Goal: Information Seeking & Learning: Learn about a topic

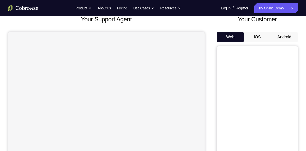
scroll to position [35, 0]
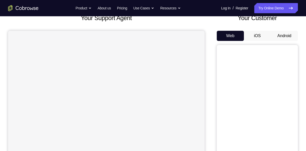
click at [285, 35] on button "Android" at bounding box center [284, 36] width 27 height 10
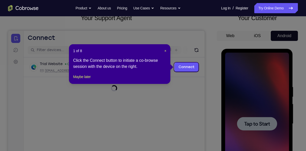
scroll to position [0, 0]
click at [165, 51] on span "×" at bounding box center [165, 51] width 2 height 4
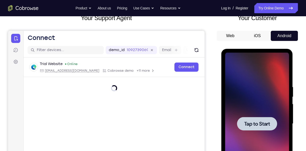
click at [263, 118] on div at bounding box center [257, 123] width 40 height 13
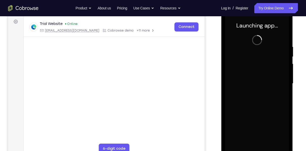
scroll to position [76, 0]
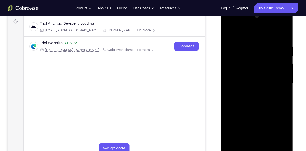
click at [257, 149] on div at bounding box center [257, 83] width 64 height 142
click at [278, 134] on div at bounding box center [257, 83] width 64 height 142
click at [247, 34] on div at bounding box center [257, 83] width 64 height 142
click at [277, 78] on div at bounding box center [257, 83] width 64 height 142
click at [252, 92] on div at bounding box center [257, 83] width 64 height 142
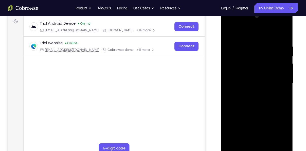
click at [250, 79] on div at bounding box center [257, 83] width 64 height 142
click at [244, 70] on div at bounding box center [257, 83] width 64 height 142
click at [247, 81] on div at bounding box center [257, 83] width 64 height 142
click at [247, 101] on div at bounding box center [257, 83] width 64 height 142
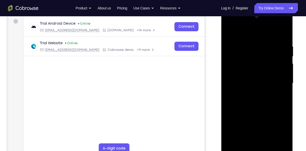
click at [247, 101] on div at bounding box center [257, 83] width 64 height 142
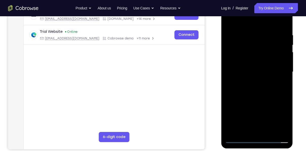
scroll to position [87, 0]
click at [272, 94] on div at bounding box center [257, 72] width 64 height 142
drag, startPoint x: 266, startPoint y: 103, endPoint x: 270, endPoint y: 72, distance: 31.6
click at [270, 72] on div at bounding box center [257, 72] width 64 height 142
click at [268, 132] on div at bounding box center [257, 72] width 64 height 142
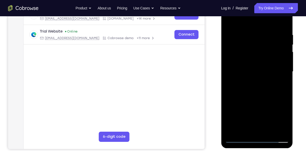
click at [250, 98] on div at bounding box center [257, 72] width 64 height 142
click at [250, 111] on div at bounding box center [257, 72] width 64 height 142
click at [226, 22] on div at bounding box center [257, 72] width 64 height 142
click at [256, 74] on div at bounding box center [257, 72] width 64 height 142
click at [253, 126] on div at bounding box center [257, 72] width 64 height 142
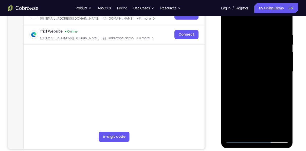
click at [229, 25] on div at bounding box center [257, 72] width 64 height 142
click at [228, 20] on div at bounding box center [257, 72] width 64 height 142
click at [247, 84] on div at bounding box center [257, 72] width 64 height 142
click at [239, 128] on div at bounding box center [257, 72] width 64 height 142
click at [228, 24] on div at bounding box center [257, 72] width 64 height 142
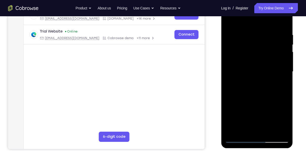
click at [245, 102] on div at bounding box center [257, 72] width 64 height 142
click at [243, 131] on div at bounding box center [257, 72] width 64 height 142
click at [228, 23] on div at bounding box center [257, 72] width 64 height 142
click at [247, 76] on div at bounding box center [257, 72] width 64 height 142
click at [241, 128] on div at bounding box center [257, 72] width 64 height 142
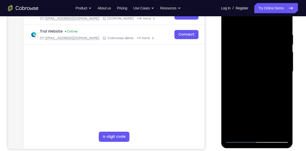
click at [229, 25] on div at bounding box center [257, 72] width 64 height 142
click at [228, 23] on div at bounding box center [257, 72] width 64 height 142
click at [245, 74] on div at bounding box center [257, 72] width 64 height 142
click at [228, 23] on div at bounding box center [257, 72] width 64 height 142
click at [245, 73] on div at bounding box center [257, 72] width 64 height 142
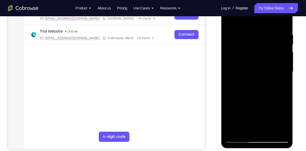
click at [229, 23] on div at bounding box center [257, 72] width 64 height 142
click at [244, 77] on div at bounding box center [257, 72] width 64 height 142
click at [228, 23] on div at bounding box center [257, 72] width 64 height 142
click at [245, 108] on div at bounding box center [257, 72] width 64 height 142
click at [229, 22] on div at bounding box center [257, 72] width 64 height 142
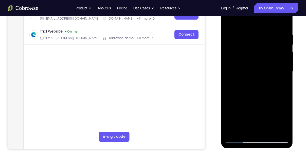
click at [246, 88] on div at bounding box center [257, 72] width 64 height 142
click at [229, 23] on div at bounding box center [257, 72] width 64 height 142
click at [246, 65] on div at bounding box center [257, 72] width 64 height 142
click at [235, 129] on div at bounding box center [257, 72] width 64 height 142
click at [229, 20] on div at bounding box center [257, 72] width 64 height 142
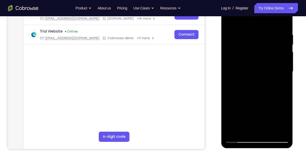
click at [231, 20] on div at bounding box center [257, 72] width 64 height 142
click at [252, 27] on div at bounding box center [257, 72] width 64 height 142
click at [279, 86] on div at bounding box center [257, 72] width 64 height 142
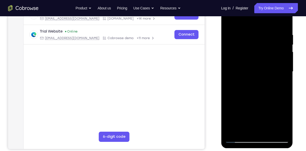
click at [278, 130] on div at bounding box center [257, 72] width 64 height 142
click at [275, 94] on div at bounding box center [257, 72] width 64 height 142
click at [279, 128] on div at bounding box center [257, 72] width 64 height 142
click at [259, 71] on div at bounding box center [257, 72] width 64 height 142
click at [254, 63] on div at bounding box center [257, 72] width 64 height 142
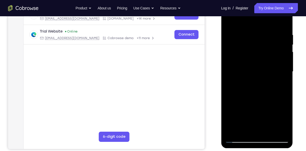
click at [242, 116] on div at bounding box center [257, 72] width 64 height 142
click at [253, 36] on div at bounding box center [257, 72] width 64 height 142
click at [268, 129] on div at bounding box center [257, 72] width 64 height 142
click at [246, 76] on div at bounding box center [257, 72] width 64 height 142
click at [246, 81] on div at bounding box center [257, 72] width 64 height 142
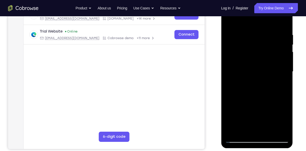
click at [246, 76] on div at bounding box center [257, 72] width 64 height 142
click at [239, 130] on div at bounding box center [257, 72] width 64 height 142
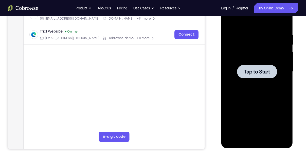
click at [245, 66] on div at bounding box center [257, 71] width 40 height 13
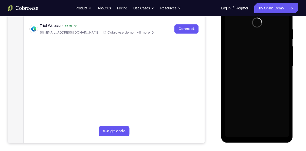
scroll to position [94, 0]
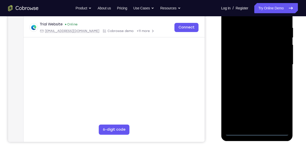
click at [258, 134] on div at bounding box center [257, 64] width 64 height 142
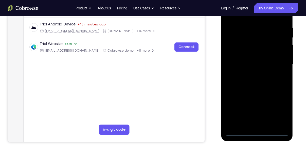
click at [279, 113] on div at bounding box center [257, 64] width 64 height 142
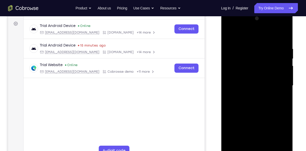
scroll to position [73, 0]
click at [246, 36] on div at bounding box center [257, 86] width 64 height 142
click at [282, 88] on div at bounding box center [257, 86] width 64 height 142
click at [249, 94] on div at bounding box center [257, 86] width 64 height 142
click at [247, 78] on div at bounding box center [257, 86] width 64 height 142
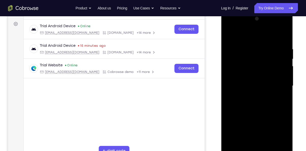
click at [247, 78] on div at bounding box center [257, 86] width 64 height 142
click at [275, 84] on div at bounding box center [257, 86] width 64 height 142
click at [257, 108] on div at bounding box center [257, 86] width 64 height 142
click at [268, 50] on div at bounding box center [257, 86] width 64 height 142
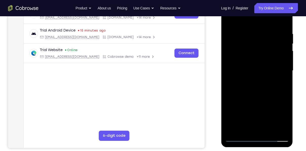
scroll to position [90, 0]
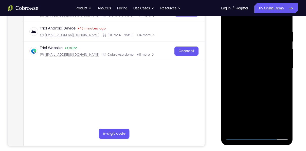
click at [286, 128] on div at bounding box center [257, 68] width 64 height 142
click at [235, 137] on div at bounding box center [257, 68] width 64 height 142
click at [269, 127] on div at bounding box center [257, 68] width 64 height 142
click at [258, 97] on div at bounding box center [257, 68] width 64 height 142
click at [251, 63] on div at bounding box center [257, 68] width 64 height 142
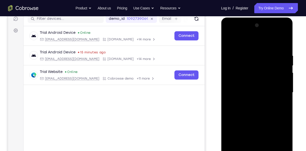
scroll to position [66, 0]
click at [226, 48] on div at bounding box center [257, 93] width 64 height 142
click at [228, 42] on div at bounding box center [257, 93] width 64 height 142
click at [243, 98] on div at bounding box center [257, 93] width 64 height 142
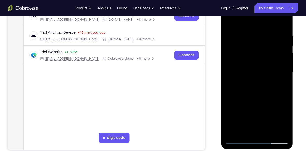
scroll to position [86, 0]
click at [230, 20] on div at bounding box center [257, 72] width 64 height 142
click at [245, 86] on div at bounding box center [257, 72] width 64 height 142
click at [230, 22] on div at bounding box center [257, 72] width 64 height 142
click at [239, 140] on div at bounding box center [257, 72] width 64 height 142
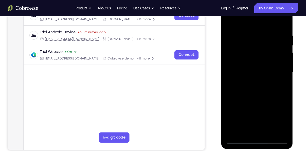
click at [227, 24] on div at bounding box center [257, 72] width 64 height 142
click at [230, 20] on div at bounding box center [257, 72] width 64 height 142
click at [252, 37] on div at bounding box center [257, 72] width 64 height 142
click at [275, 130] on div at bounding box center [257, 72] width 64 height 142
click at [283, 89] on div at bounding box center [257, 72] width 64 height 142
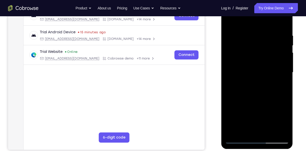
click at [283, 89] on div at bounding box center [257, 72] width 64 height 142
click at [278, 129] on div at bounding box center [257, 72] width 64 height 142
click at [278, 86] on div at bounding box center [257, 72] width 64 height 142
click at [275, 132] on div at bounding box center [257, 72] width 64 height 142
click at [279, 100] on div at bounding box center [257, 72] width 64 height 142
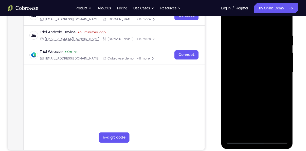
click at [276, 132] on div at bounding box center [257, 72] width 64 height 142
click at [263, 132] on div at bounding box center [257, 72] width 64 height 142
click at [255, 66] on div at bounding box center [257, 72] width 64 height 142
click at [268, 131] on div at bounding box center [257, 72] width 64 height 142
click at [280, 130] on div at bounding box center [257, 72] width 64 height 142
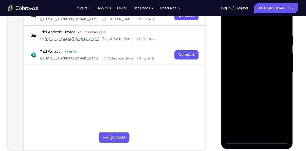
click at [278, 47] on div at bounding box center [257, 72] width 64 height 142
click at [282, 46] on div at bounding box center [257, 72] width 64 height 142
click at [276, 130] on div at bounding box center [257, 72] width 64 height 142
click at [228, 95] on div at bounding box center [257, 72] width 64 height 142
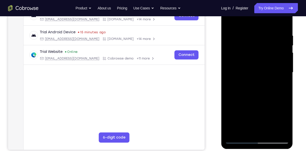
click at [275, 131] on div at bounding box center [257, 72] width 64 height 142
click at [283, 98] on div at bounding box center [257, 72] width 64 height 142
click at [278, 131] on div at bounding box center [257, 72] width 64 height 142
click at [285, 97] on div at bounding box center [257, 72] width 64 height 142
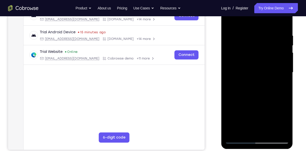
click at [277, 135] on div at bounding box center [257, 72] width 64 height 142
click at [279, 99] on div at bounding box center [257, 72] width 64 height 142
drag, startPoint x: 279, startPoint y: 99, endPoint x: 220, endPoint y: 93, distance: 59.3
click at [221, 93] on html "Online web based iOS Simulators and Android Emulators. Run iPhone, iPad, Mobile…" at bounding box center [257, 73] width 72 height 152
drag, startPoint x: 274, startPoint y: 80, endPoint x: 218, endPoint y: 84, distance: 56.0
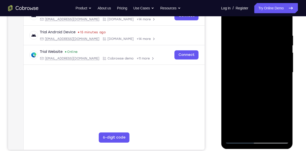
click at [221, 84] on html "Online web based iOS Simulators and Android Emulators. Run iPhone, iPad, Mobile…" at bounding box center [257, 73] width 72 height 152
click at [279, 55] on div at bounding box center [257, 72] width 64 height 142
click at [276, 129] on div at bounding box center [257, 72] width 64 height 142
click at [282, 57] on div at bounding box center [257, 72] width 64 height 142
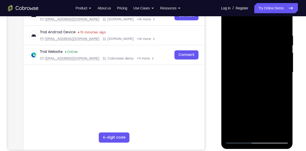
click at [282, 57] on div at bounding box center [257, 72] width 64 height 142
click at [233, 70] on div at bounding box center [257, 72] width 64 height 142
click at [283, 23] on div at bounding box center [257, 72] width 64 height 142
click at [269, 132] on div at bounding box center [257, 72] width 64 height 142
click at [253, 63] on div at bounding box center [257, 72] width 64 height 142
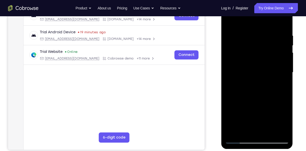
click at [226, 24] on div at bounding box center [257, 72] width 64 height 142
click at [251, 75] on div at bounding box center [257, 72] width 64 height 142
click at [245, 129] on div at bounding box center [257, 72] width 64 height 142
click at [230, 24] on div at bounding box center [257, 72] width 64 height 142
click at [229, 16] on div at bounding box center [257, 72] width 64 height 142
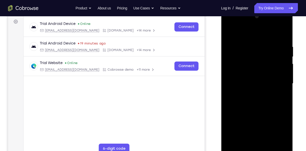
scroll to position [75, 0]
click at [232, 67] on div at bounding box center [257, 84] width 64 height 142
click at [248, 43] on div at bounding box center [257, 84] width 64 height 142
click at [238, 149] on div at bounding box center [257, 84] width 64 height 142
click at [285, 33] on div at bounding box center [257, 84] width 64 height 142
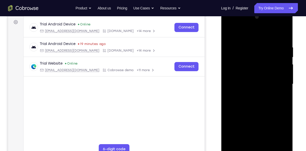
click at [284, 32] on div at bounding box center [257, 84] width 64 height 142
click at [281, 40] on div at bounding box center [257, 84] width 64 height 142
click at [264, 50] on div at bounding box center [257, 84] width 64 height 142
click at [267, 144] on div at bounding box center [257, 84] width 64 height 142
click at [250, 78] on div at bounding box center [257, 84] width 64 height 142
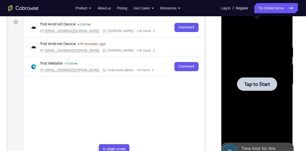
click at [253, 86] on span "Tap to Start" at bounding box center [257, 83] width 26 height 5
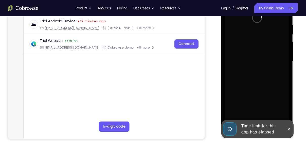
scroll to position [98, 0]
click at [289, 132] on button at bounding box center [288, 128] width 8 height 8
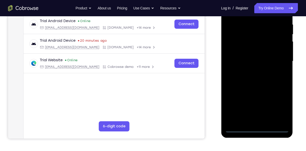
click at [256, 128] on div at bounding box center [257, 61] width 64 height 142
click at [280, 107] on div at bounding box center [257, 61] width 64 height 142
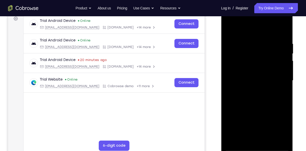
scroll to position [77, 0]
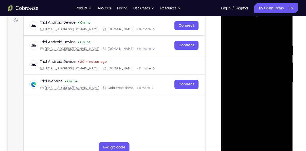
click at [247, 35] on div at bounding box center [257, 82] width 64 height 142
click at [274, 80] on div at bounding box center [257, 82] width 64 height 142
click at [250, 91] on div at bounding box center [257, 82] width 64 height 142
click at [255, 77] on div at bounding box center [257, 82] width 64 height 142
click at [251, 74] on div at bounding box center [257, 82] width 64 height 142
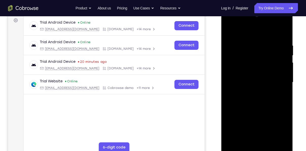
click at [254, 82] on div at bounding box center [257, 82] width 64 height 142
click at [253, 97] on div at bounding box center [257, 82] width 64 height 142
click at [259, 109] on div at bounding box center [257, 82] width 64 height 142
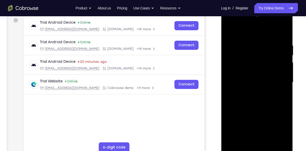
click at [279, 44] on div at bounding box center [257, 82] width 64 height 142
click at [248, 138] on div at bounding box center [257, 82] width 64 height 142
click at [257, 76] on div at bounding box center [257, 82] width 64 height 142
click at [268, 140] on div at bounding box center [257, 82] width 64 height 142
click at [282, 139] on div at bounding box center [257, 82] width 64 height 142
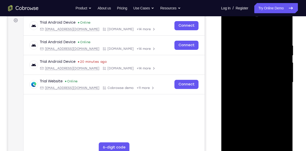
click at [281, 31] on div at bounding box center [257, 82] width 64 height 142
click at [247, 46] on div at bounding box center [257, 82] width 64 height 142
click at [277, 141] on div at bounding box center [257, 82] width 64 height 142
click at [280, 128] on div at bounding box center [257, 82] width 64 height 142
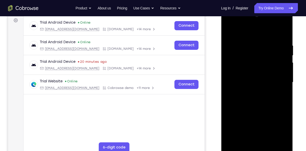
click at [244, 32] on div at bounding box center [257, 82] width 64 height 142
drag, startPoint x: 264, startPoint y: 93, endPoint x: 264, endPoint y: 43, distance: 49.9
click at [264, 43] on div at bounding box center [257, 82] width 64 height 142
drag, startPoint x: 270, startPoint y: 121, endPoint x: 268, endPoint y: 60, distance: 61.9
click at [268, 60] on div at bounding box center [257, 82] width 64 height 142
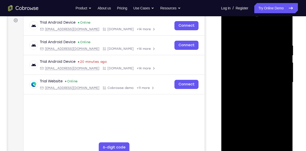
drag, startPoint x: 261, startPoint y: 124, endPoint x: 259, endPoint y: 58, distance: 65.4
click at [259, 58] on div at bounding box center [257, 82] width 64 height 142
drag, startPoint x: 263, startPoint y: 114, endPoint x: 262, endPoint y: 49, distance: 65.4
click at [262, 49] on div at bounding box center [257, 82] width 64 height 142
click at [269, 141] on div at bounding box center [257, 82] width 64 height 142
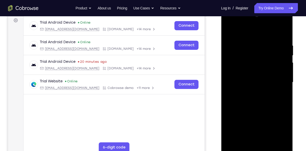
click at [254, 105] on div at bounding box center [257, 82] width 64 height 142
click at [244, 70] on div at bounding box center [257, 82] width 64 height 142
click at [230, 32] on div at bounding box center [257, 82] width 64 height 142
drag, startPoint x: 274, startPoint y: 49, endPoint x: 272, endPoint y: 93, distance: 43.7
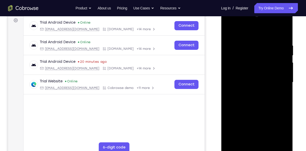
click at [272, 93] on div at bounding box center [257, 82] width 64 height 142
click at [266, 39] on div at bounding box center [257, 82] width 64 height 142
click at [275, 137] on div at bounding box center [257, 82] width 64 height 142
click at [282, 108] on div at bounding box center [257, 82] width 64 height 142
click at [276, 138] on div at bounding box center [257, 82] width 64 height 142
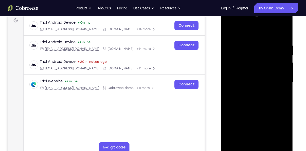
click at [285, 107] on div at bounding box center [257, 82] width 64 height 142
click at [280, 94] on div at bounding box center [257, 82] width 64 height 142
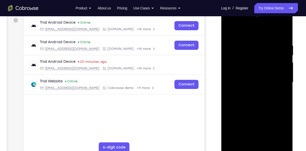
click at [280, 94] on div at bounding box center [257, 82] width 64 height 142
click at [284, 30] on div at bounding box center [257, 82] width 64 height 142
click at [268, 141] on div at bounding box center [257, 82] width 64 height 142
click at [245, 81] on div at bounding box center [257, 82] width 64 height 142
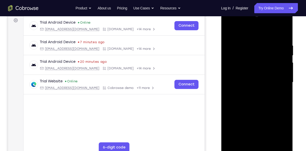
click at [231, 30] on div at bounding box center [257, 82] width 64 height 142
click at [231, 29] on div at bounding box center [257, 82] width 64 height 142
click at [286, 30] on div at bounding box center [257, 82] width 64 height 142
click at [233, 60] on div at bounding box center [257, 82] width 64 height 142
click at [281, 140] on div at bounding box center [257, 82] width 64 height 142
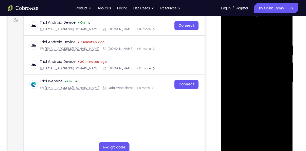
click at [285, 31] on div at bounding box center [257, 82] width 64 height 142
click at [232, 77] on div at bounding box center [257, 82] width 64 height 142
click at [276, 138] on div at bounding box center [257, 82] width 64 height 142
click at [258, 136] on div at bounding box center [257, 82] width 64 height 142
click at [266, 142] on div at bounding box center [257, 82] width 64 height 142
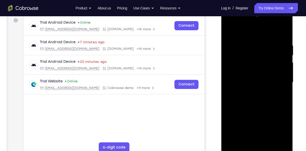
click at [228, 31] on div at bounding box center [257, 82] width 64 height 142
drag, startPoint x: 252, startPoint y: 63, endPoint x: 254, endPoint y: 107, distance: 44.4
click at [254, 107] on div at bounding box center [257, 82] width 64 height 142
drag, startPoint x: 255, startPoint y: 75, endPoint x: 263, endPoint y: 124, distance: 49.5
click at [263, 124] on div at bounding box center [257, 82] width 64 height 142
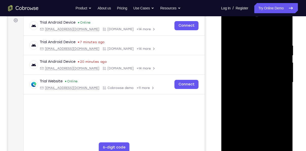
click at [260, 91] on div at bounding box center [257, 82] width 64 height 142
click at [270, 141] on div at bounding box center [257, 82] width 64 height 142
click at [247, 81] on div at bounding box center [257, 82] width 64 height 142
click at [228, 30] on div at bounding box center [257, 82] width 64 height 142
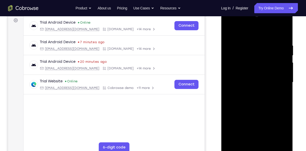
click at [253, 89] on div at bounding box center [257, 82] width 64 height 142
click at [230, 32] on div at bounding box center [257, 82] width 64 height 142
click at [249, 79] on div at bounding box center [257, 82] width 64 height 142
click at [245, 138] on div at bounding box center [257, 82] width 64 height 142
click at [229, 32] on div at bounding box center [257, 82] width 64 height 142
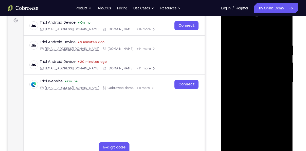
click at [247, 82] on div at bounding box center [257, 82] width 64 height 142
click at [229, 31] on div at bounding box center [257, 82] width 64 height 142
click at [247, 48] on div at bounding box center [257, 82] width 64 height 142
click at [274, 138] on div at bounding box center [257, 82] width 64 height 142
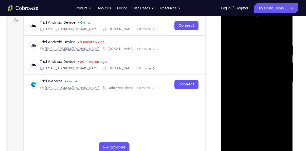
click at [275, 122] on div at bounding box center [257, 82] width 64 height 142
click at [280, 115] on div at bounding box center [257, 82] width 64 height 142
click at [281, 108] on div at bounding box center [257, 82] width 64 height 142
click at [275, 142] on div at bounding box center [257, 82] width 64 height 142
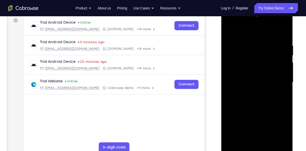
click at [279, 117] on div at bounding box center [257, 82] width 64 height 142
click at [274, 139] on div at bounding box center [257, 82] width 64 height 142
click at [263, 140] on div at bounding box center [257, 82] width 64 height 142
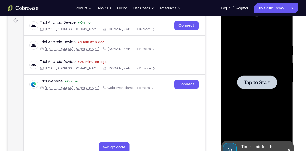
click at [255, 91] on div at bounding box center [257, 82] width 64 height 142
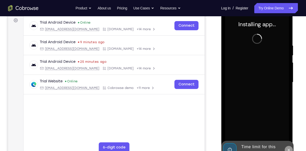
click at [288, 147] on button at bounding box center [288, 150] width 8 height 8
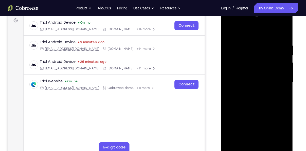
click at [256, 148] on div at bounding box center [257, 82] width 64 height 142
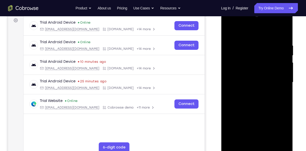
click at [280, 133] on div at bounding box center [257, 82] width 64 height 142
click at [246, 34] on div at bounding box center [257, 82] width 64 height 142
click at [280, 81] on div at bounding box center [257, 82] width 64 height 142
click at [251, 94] on div at bounding box center [257, 82] width 64 height 142
click at [252, 80] on div at bounding box center [257, 82] width 64 height 142
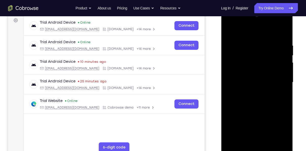
click at [248, 75] on div at bounding box center [257, 82] width 64 height 142
click at [248, 82] on div at bounding box center [257, 82] width 64 height 142
click at [249, 96] on div at bounding box center [257, 82] width 64 height 142
click at [244, 82] on div at bounding box center [257, 82] width 64 height 142
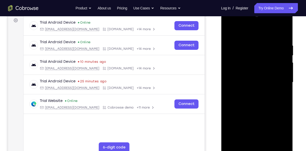
click at [248, 96] on div at bounding box center [257, 82] width 64 height 142
click at [249, 108] on div at bounding box center [257, 82] width 64 height 142
drag, startPoint x: 262, startPoint y: 120, endPoint x: 261, endPoint y: 89, distance: 30.7
click at [261, 89] on div at bounding box center [257, 82] width 64 height 142
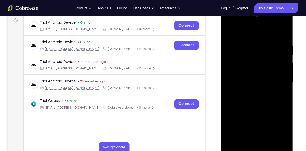
click at [271, 142] on div at bounding box center [257, 82] width 64 height 142
click at [255, 109] on div at bounding box center [257, 82] width 64 height 142
click at [250, 76] on div at bounding box center [257, 82] width 64 height 142
click at [242, 143] on div at bounding box center [257, 82] width 64 height 142
click at [230, 30] on div at bounding box center [257, 82] width 64 height 142
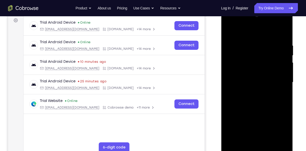
click at [250, 88] on div at bounding box center [257, 82] width 64 height 142
click at [230, 35] on div at bounding box center [257, 82] width 64 height 142
click at [256, 83] on div at bounding box center [257, 82] width 64 height 142
click at [227, 33] on div at bounding box center [257, 82] width 64 height 142
drag, startPoint x: 263, startPoint y: 129, endPoint x: 262, endPoint y: 82, distance: 46.7
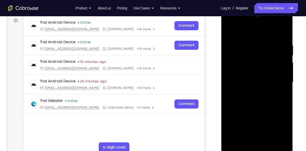
click at [262, 82] on div at bounding box center [257, 82] width 64 height 142
click at [252, 116] on div at bounding box center [257, 82] width 64 height 142
click at [229, 32] on div at bounding box center [257, 82] width 64 height 142
click at [227, 29] on div at bounding box center [257, 82] width 64 height 142
click at [280, 138] on div at bounding box center [257, 82] width 64 height 142
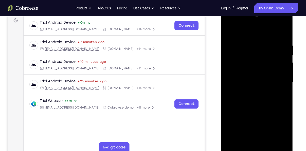
click at [284, 30] on div at bounding box center [257, 82] width 64 height 142
click at [250, 108] on div at bounding box center [257, 82] width 64 height 142
click at [240, 39] on div at bounding box center [257, 82] width 64 height 142
click at [244, 122] on div at bounding box center [257, 82] width 64 height 142
click at [245, 48] on div at bounding box center [257, 82] width 64 height 142
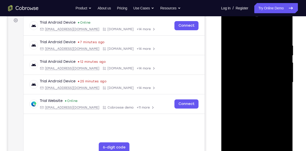
click at [272, 64] on div at bounding box center [257, 82] width 64 height 142
drag, startPoint x: 247, startPoint y: 119, endPoint x: 248, endPoint y: 89, distance: 29.4
click at [248, 89] on div at bounding box center [257, 82] width 64 height 142
click at [242, 120] on div at bounding box center [257, 82] width 64 height 142
click at [286, 110] on div at bounding box center [257, 82] width 64 height 142
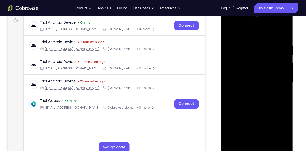
click at [286, 110] on div at bounding box center [257, 82] width 64 height 142
click at [265, 142] on div at bounding box center [257, 82] width 64 height 142
click at [252, 75] on div at bounding box center [257, 82] width 64 height 142
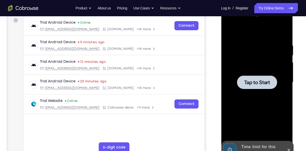
click at [261, 77] on div at bounding box center [257, 81] width 40 height 13
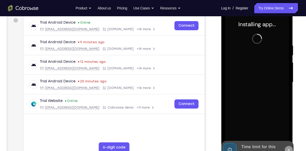
click at [291, 150] on button at bounding box center [288, 150] width 8 height 8
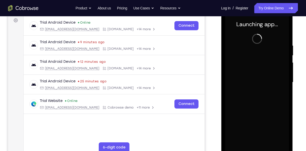
scroll to position [85, 0]
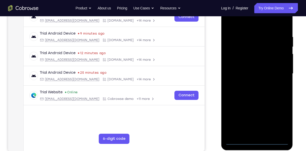
click at [258, 139] on div at bounding box center [257, 74] width 64 height 142
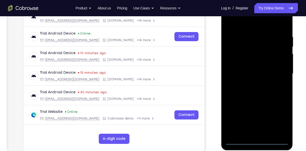
click at [277, 116] on div at bounding box center [257, 74] width 64 height 142
click at [243, 26] on div at bounding box center [257, 74] width 64 height 142
click at [277, 70] on div at bounding box center [257, 74] width 64 height 142
click at [250, 83] on div at bounding box center [257, 74] width 64 height 142
click at [250, 71] on div at bounding box center [257, 74] width 64 height 142
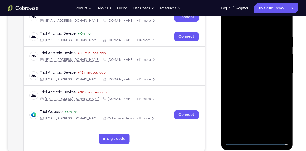
click at [245, 65] on div at bounding box center [257, 74] width 64 height 142
click at [250, 73] on div at bounding box center [257, 74] width 64 height 142
click at [249, 93] on div at bounding box center [257, 74] width 64 height 142
click at [248, 100] on div at bounding box center [257, 74] width 64 height 142
drag, startPoint x: 260, startPoint y: 112, endPoint x: 267, endPoint y: 71, distance: 41.3
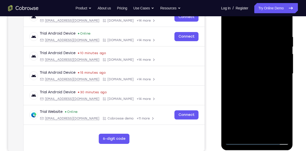
click at [267, 71] on div at bounding box center [257, 74] width 64 height 142
drag, startPoint x: 264, startPoint y: 78, endPoint x: 265, endPoint y: 122, distance: 43.9
click at [265, 122] on div at bounding box center [257, 74] width 64 height 142
click at [268, 133] on div at bounding box center [257, 74] width 64 height 142
click at [256, 101] on div at bounding box center [257, 74] width 64 height 142
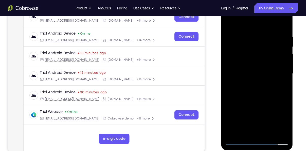
click at [253, 66] on div at bounding box center [257, 74] width 64 height 142
click at [247, 133] on div at bounding box center [257, 74] width 64 height 142
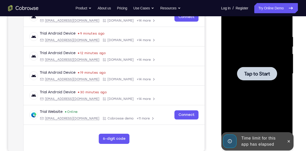
click at [254, 65] on div at bounding box center [257, 74] width 64 height 142
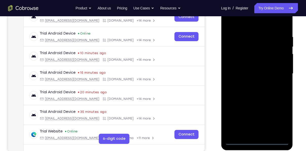
click at [256, 141] on div at bounding box center [257, 74] width 64 height 142
click at [282, 122] on div at bounding box center [257, 74] width 64 height 142
click at [250, 25] on div at bounding box center [257, 74] width 64 height 142
click at [278, 74] on div at bounding box center [257, 74] width 64 height 142
click at [254, 83] on div at bounding box center [257, 74] width 64 height 142
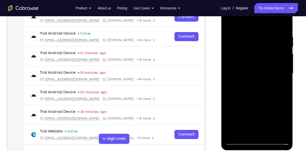
click at [265, 66] on div at bounding box center [257, 74] width 64 height 142
click at [257, 65] on div at bounding box center [257, 74] width 64 height 142
click at [258, 74] on div at bounding box center [257, 74] width 64 height 142
click at [259, 90] on div at bounding box center [257, 74] width 64 height 142
click at [257, 89] on div at bounding box center [257, 74] width 64 height 142
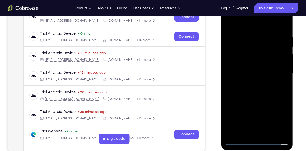
click at [257, 89] on div at bounding box center [257, 74] width 64 height 142
click at [259, 99] on div at bounding box center [257, 74] width 64 height 142
drag, startPoint x: 267, startPoint y: 116, endPoint x: 268, endPoint y: 83, distance: 32.7
click at [268, 83] on div at bounding box center [257, 74] width 64 height 142
drag, startPoint x: 275, startPoint y: 76, endPoint x: 271, endPoint y: 107, distance: 32.2
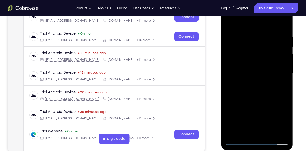
click at [271, 107] on div at bounding box center [257, 74] width 64 height 142
click at [272, 132] on div at bounding box center [257, 74] width 64 height 142
click at [256, 99] on div at bounding box center [257, 74] width 64 height 142
click at [262, 68] on div at bounding box center [257, 74] width 64 height 142
click at [231, 23] on div at bounding box center [257, 74] width 64 height 142
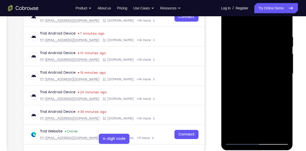
click at [246, 88] on div at bounding box center [257, 74] width 64 height 142
click at [231, 23] on div at bounding box center [257, 74] width 64 height 142
click at [250, 75] on div at bounding box center [257, 74] width 64 height 142
click at [225, 22] on div at bounding box center [257, 74] width 64 height 142
click at [244, 89] on div at bounding box center [257, 74] width 64 height 142
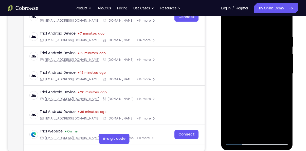
click at [236, 136] on div at bounding box center [257, 74] width 64 height 142
click at [242, 130] on div at bounding box center [257, 74] width 64 height 142
click at [228, 23] on div at bounding box center [257, 74] width 64 height 142
click at [245, 74] on div at bounding box center [257, 74] width 64 height 142
click at [249, 129] on div at bounding box center [257, 74] width 64 height 142
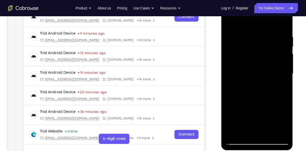
click at [230, 21] on div at bounding box center [257, 74] width 64 height 142
click at [227, 26] on div at bounding box center [257, 74] width 64 height 142
click at [229, 21] on div at bounding box center [257, 74] width 64 height 142
click at [251, 39] on div at bounding box center [257, 74] width 64 height 142
click at [285, 27] on div at bounding box center [257, 74] width 64 height 142
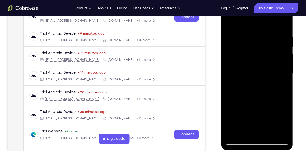
click at [263, 35] on div at bounding box center [257, 74] width 64 height 142
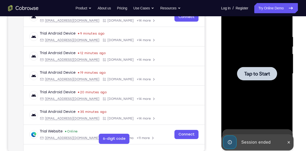
click at [268, 75] on span "Tap to Start" at bounding box center [257, 73] width 26 height 5
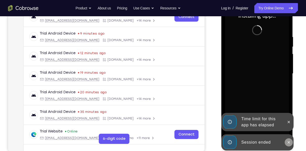
click at [288, 141] on icon at bounding box center [288, 142] width 4 height 4
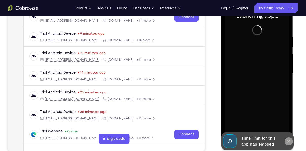
click at [289, 140] on icon at bounding box center [288, 141] width 4 height 4
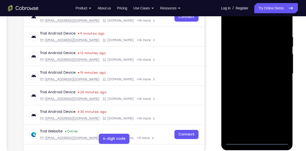
click at [261, 143] on div at bounding box center [257, 74] width 64 height 142
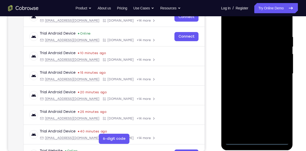
click at [276, 117] on div at bounding box center [257, 74] width 64 height 142
click at [250, 23] on div at bounding box center [257, 74] width 64 height 142
click at [279, 76] on div at bounding box center [257, 74] width 64 height 142
click at [250, 83] on div at bounding box center [257, 74] width 64 height 142
click at [253, 65] on div at bounding box center [257, 74] width 64 height 142
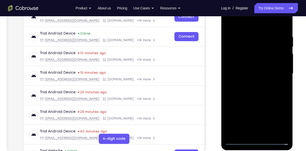
click at [249, 69] on div at bounding box center [257, 74] width 64 height 142
click at [248, 82] on div at bounding box center [257, 74] width 64 height 142
click at [256, 62] on div at bounding box center [257, 74] width 64 height 142
click at [268, 132] on div at bounding box center [257, 74] width 64 height 142
click at [260, 100] on div at bounding box center [257, 74] width 64 height 142
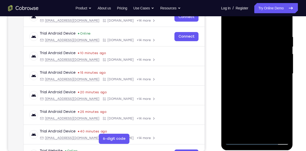
click at [260, 65] on div at bounding box center [257, 74] width 64 height 142
click at [227, 24] on div at bounding box center [257, 74] width 64 height 142
click at [252, 73] on div at bounding box center [257, 74] width 64 height 142
click at [229, 23] on div at bounding box center [257, 74] width 64 height 142
click at [229, 24] on div at bounding box center [257, 74] width 64 height 142
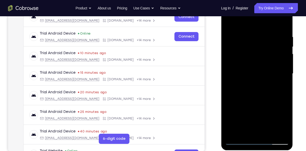
click at [228, 47] on div at bounding box center [257, 74] width 64 height 142
click at [279, 92] on div at bounding box center [257, 74] width 64 height 142
click at [232, 95] on div at bounding box center [257, 74] width 64 height 142
click at [274, 25] on div at bounding box center [257, 74] width 64 height 142
click at [231, 38] on div at bounding box center [257, 74] width 64 height 142
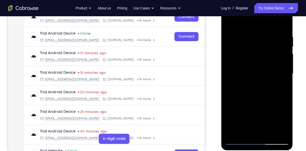
click at [284, 23] on div at bounding box center [257, 74] width 64 height 142
click at [269, 132] on div at bounding box center [257, 74] width 64 height 142
click at [249, 68] on div at bounding box center [257, 74] width 64 height 142
click at [229, 25] on div at bounding box center [257, 74] width 64 height 142
drag, startPoint x: 248, startPoint y: 110, endPoint x: 248, endPoint y: 63, distance: 46.7
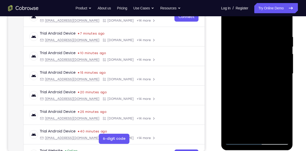
click at [248, 63] on div at bounding box center [257, 74] width 64 height 142
drag, startPoint x: 247, startPoint y: 121, endPoint x: 248, endPoint y: 88, distance: 33.0
click at [248, 88] on div at bounding box center [257, 74] width 64 height 142
drag, startPoint x: 246, startPoint y: 121, endPoint x: 254, endPoint y: 79, distance: 42.9
click at [254, 79] on div at bounding box center [257, 74] width 64 height 142
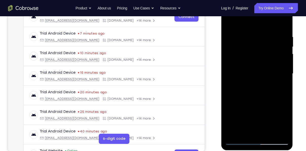
drag, startPoint x: 248, startPoint y: 118, endPoint x: 251, endPoint y: 87, distance: 30.8
click at [251, 87] on div at bounding box center [257, 74] width 64 height 142
click at [243, 95] on div at bounding box center [257, 74] width 64 height 142
click at [238, 25] on div at bounding box center [257, 74] width 64 height 142
click at [228, 22] on div at bounding box center [257, 74] width 64 height 142
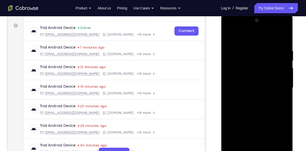
scroll to position [71, 0]
click at [227, 37] on div at bounding box center [257, 88] width 64 height 142
drag, startPoint x: 246, startPoint y: 128, endPoint x: 262, endPoint y: 76, distance: 54.5
click at [262, 76] on div at bounding box center [257, 88] width 64 height 142
drag, startPoint x: 256, startPoint y: 123, endPoint x: 261, endPoint y: 85, distance: 38.4
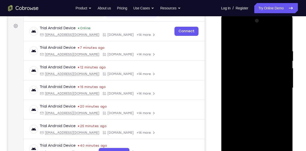
click at [261, 85] on div at bounding box center [257, 88] width 64 height 142
drag, startPoint x: 250, startPoint y: 136, endPoint x: 257, endPoint y: 93, distance: 44.4
click at [257, 93] on div at bounding box center [257, 88] width 64 height 142
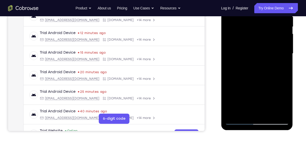
scroll to position [106, 0]
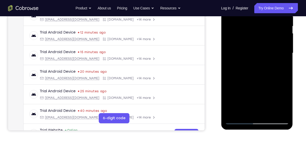
click at [254, 92] on div at bounding box center [257, 53] width 64 height 142
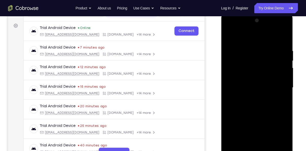
scroll to position [70, 0]
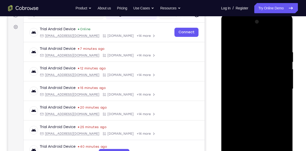
click at [226, 38] on div at bounding box center [257, 89] width 64 height 142
drag, startPoint x: 251, startPoint y: 133, endPoint x: 257, endPoint y: 101, distance: 32.2
click at [257, 101] on div at bounding box center [257, 89] width 64 height 142
drag, startPoint x: 251, startPoint y: 133, endPoint x: 260, endPoint y: 88, distance: 45.6
click at [260, 88] on div at bounding box center [257, 89] width 64 height 142
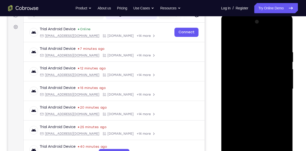
drag, startPoint x: 255, startPoint y: 105, endPoint x: 267, endPoint y: 164, distance: 59.7
click at [267, 150] on div at bounding box center [257, 89] width 72 height 151
click at [256, 78] on div at bounding box center [257, 89] width 64 height 142
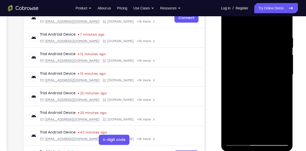
scroll to position [84, 0]
click at [253, 130] on div at bounding box center [257, 74] width 64 height 142
click at [229, 25] on div at bounding box center [257, 74] width 64 height 142
click at [229, 23] on div at bounding box center [257, 74] width 64 height 142
click at [251, 32] on div at bounding box center [257, 74] width 64 height 142
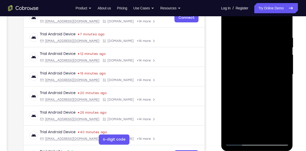
click at [277, 132] on div at bounding box center [257, 74] width 64 height 142
click at [281, 93] on div at bounding box center [257, 74] width 64 height 142
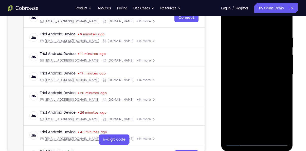
click at [279, 96] on div at bounding box center [257, 74] width 64 height 142
click at [289, 105] on div at bounding box center [257, 74] width 72 height 151
click at [286, 105] on div at bounding box center [257, 74] width 64 height 142
click at [283, 105] on div at bounding box center [257, 74] width 64 height 142
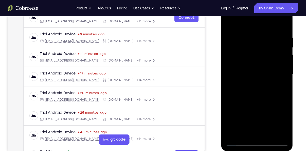
click at [279, 35] on div at bounding box center [257, 74] width 64 height 142
click at [278, 130] on div at bounding box center [257, 74] width 64 height 142
click at [268, 87] on div at bounding box center [257, 74] width 64 height 142
click at [254, 64] on div at bounding box center [257, 74] width 64 height 142
click at [252, 40] on div at bounding box center [257, 74] width 64 height 142
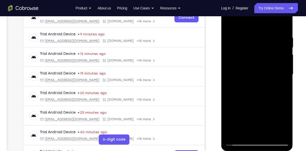
click at [243, 61] on div at bounding box center [257, 74] width 64 height 142
click at [279, 30] on div at bounding box center [257, 74] width 64 height 142
click at [259, 79] on div at bounding box center [257, 74] width 64 height 142
click at [229, 24] on div at bounding box center [257, 74] width 64 height 142
click at [269, 132] on div at bounding box center [257, 74] width 64 height 142
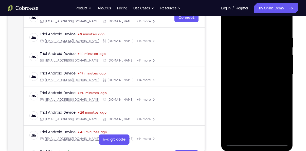
drag, startPoint x: 248, startPoint y: 77, endPoint x: 249, endPoint y: 104, distance: 26.9
click at [249, 104] on div at bounding box center [257, 74] width 64 height 142
click at [243, 65] on div at bounding box center [257, 74] width 64 height 142
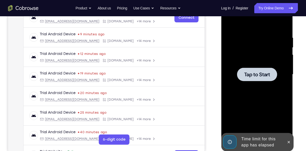
click at [251, 94] on div at bounding box center [257, 74] width 64 height 142
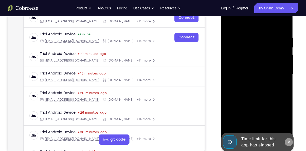
click at [289, 142] on icon at bounding box center [288, 142] width 4 height 4
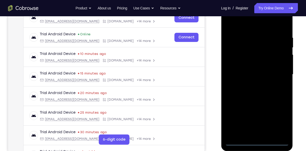
click at [259, 142] on div at bounding box center [257, 74] width 64 height 142
click at [277, 119] on div at bounding box center [257, 74] width 64 height 142
click at [250, 27] on div at bounding box center [257, 74] width 64 height 142
click at [276, 71] on div at bounding box center [257, 74] width 64 height 142
click at [251, 134] on div at bounding box center [257, 74] width 64 height 142
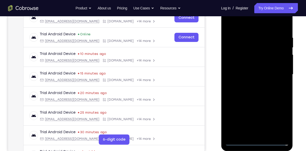
click at [257, 73] on div at bounding box center [257, 74] width 64 height 142
click at [246, 64] on div at bounding box center [257, 74] width 64 height 142
click at [244, 75] on div at bounding box center [257, 74] width 64 height 142
click at [246, 92] on div at bounding box center [257, 74] width 64 height 142
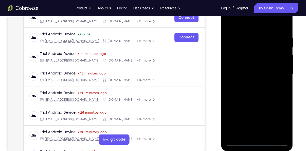
click at [246, 92] on div at bounding box center [257, 74] width 64 height 142
click at [261, 97] on div at bounding box center [257, 74] width 64 height 142
click at [285, 134] on div at bounding box center [257, 74] width 64 height 142
click at [271, 134] on div at bounding box center [257, 74] width 64 height 142
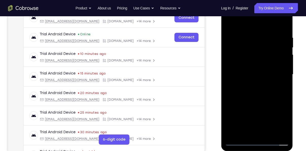
click at [253, 100] on div at bounding box center [257, 74] width 64 height 142
click at [251, 111] on div at bounding box center [257, 74] width 64 height 142
click at [243, 26] on div at bounding box center [257, 74] width 64 height 142
click at [243, 24] on div at bounding box center [257, 74] width 64 height 142
click at [239, 143] on div at bounding box center [257, 74] width 64 height 142
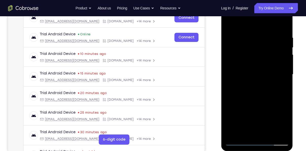
click at [230, 21] on div at bounding box center [257, 74] width 64 height 142
click at [246, 99] on div at bounding box center [257, 74] width 64 height 142
click at [245, 129] on div at bounding box center [257, 74] width 64 height 142
click at [229, 25] on div at bounding box center [257, 74] width 64 height 142
click at [248, 101] on div at bounding box center [257, 74] width 64 height 142
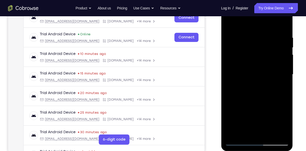
click at [231, 27] on div at bounding box center [257, 74] width 64 height 142
click at [245, 112] on div at bounding box center [257, 74] width 64 height 142
click at [228, 21] on div at bounding box center [257, 74] width 64 height 142
click at [240, 112] on div at bounding box center [257, 74] width 64 height 142
click at [228, 25] on div at bounding box center [257, 74] width 64 height 142
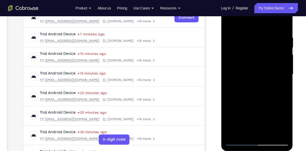
click at [228, 25] on div at bounding box center [257, 74] width 64 height 142
click at [283, 135] on div at bounding box center [257, 74] width 64 height 142
click at [286, 27] on div at bounding box center [257, 74] width 64 height 142
click at [263, 103] on div at bounding box center [257, 74] width 64 height 142
click at [243, 32] on div at bounding box center [257, 74] width 64 height 142
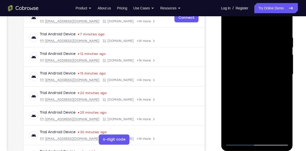
click at [254, 118] on div at bounding box center [257, 74] width 64 height 142
drag, startPoint x: 259, startPoint y: 107, endPoint x: 263, endPoint y: 91, distance: 16.2
click at [263, 91] on div at bounding box center [257, 74] width 64 height 142
click at [242, 74] on div at bounding box center [257, 74] width 64 height 142
click at [274, 51] on div at bounding box center [257, 74] width 64 height 142
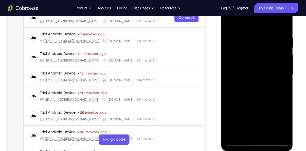
click at [239, 141] on div at bounding box center [257, 74] width 64 height 142
click at [235, 88] on div at bounding box center [257, 74] width 64 height 142
click at [239, 141] on div at bounding box center [257, 74] width 64 height 142
drag, startPoint x: 260, startPoint y: 114, endPoint x: 265, endPoint y: 58, distance: 56.5
click at [265, 58] on div at bounding box center [257, 74] width 64 height 142
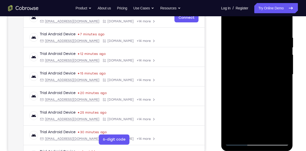
drag, startPoint x: 260, startPoint y: 112, endPoint x: 256, endPoint y: 154, distance: 41.8
click at [256, 150] on html "Online web based iOS Simulators and Android Emulators. Run iPhone, iPad, Mobile…" at bounding box center [257, 75] width 72 height 152
click at [236, 72] on div at bounding box center [257, 74] width 64 height 142
click at [276, 64] on div at bounding box center [257, 74] width 64 height 142
click at [244, 53] on div at bounding box center [257, 74] width 64 height 142
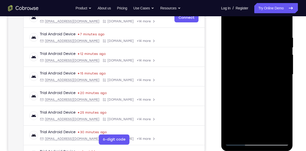
drag, startPoint x: 280, startPoint y: 69, endPoint x: 233, endPoint y: 73, distance: 46.8
click at [233, 73] on div at bounding box center [257, 74] width 64 height 142
drag, startPoint x: 263, startPoint y: 80, endPoint x: 218, endPoint y: 86, distance: 46.1
click at [221, 86] on html "Online web based iOS Simulators and Android Emulators. Run iPhone, iPad, Mobile…" at bounding box center [257, 75] width 72 height 152
click at [233, 23] on div at bounding box center [257, 74] width 64 height 142
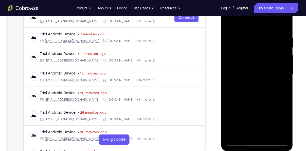
click at [242, 31] on div at bounding box center [257, 74] width 64 height 142
click at [275, 61] on div at bounding box center [257, 74] width 64 height 142
click at [241, 142] on div at bounding box center [257, 74] width 64 height 142
click at [235, 125] on div at bounding box center [257, 74] width 64 height 142
drag, startPoint x: 229, startPoint y: 115, endPoint x: 237, endPoint y: 62, distance: 53.4
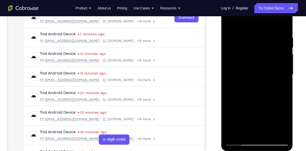
click at [237, 62] on div at bounding box center [257, 74] width 64 height 142
drag, startPoint x: 239, startPoint y: 110, endPoint x: 245, endPoint y: 54, distance: 56.6
click at [245, 54] on div at bounding box center [257, 74] width 64 height 142
drag, startPoint x: 244, startPoint y: 104, endPoint x: 253, endPoint y: 62, distance: 42.5
click at [253, 62] on div at bounding box center [257, 74] width 64 height 142
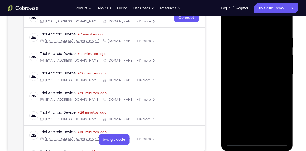
click at [237, 99] on div at bounding box center [257, 74] width 64 height 142
drag, startPoint x: 236, startPoint y: 106, endPoint x: 241, endPoint y: 55, distance: 51.8
click at [241, 55] on div at bounding box center [257, 74] width 64 height 142
click at [235, 95] on div at bounding box center [257, 74] width 64 height 142
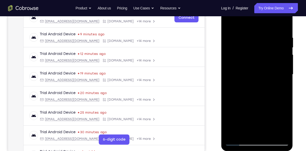
drag, startPoint x: 231, startPoint y: 104, endPoint x: 224, endPoint y: 42, distance: 62.3
click at [224, 42] on div at bounding box center [257, 74] width 72 height 151
drag, startPoint x: 242, startPoint y: 116, endPoint x: 242, endPoint y: 68, distance: 47.4
click at [242, 68] on div at bounding box center [257, 74] width 64 height 142
click at [238, 87] on div at bounding box center [257, 74] width 64 height 142
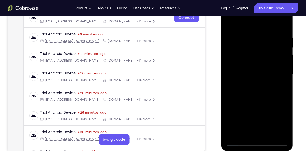
drag, startPoint x: 229, startPoint y: 66, endPoint x: 232, endPoint y: 109, distance: 42.4
click at [232, 109] on div at bounding box center [257, 74] width 64 height 142
click at [236, 58] on div at bounding box center [257, 74] width 64 height 142
drag, startPoint x: 252, startPoint y: 47, endPoint x: 249, endPoint y: 70, distance: 23.2
click at [249, 70] on div at bounding box center [257, 74] width 64 height 142
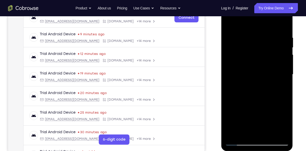
drag, startPoint x: 264, startPoint y: 64, endPoint x: 236, endPoint y: 66, distance: 28.2
click at [236, 66] on div at bounding box center [257, 74] width 64 height 142
drag, startPoint x: 263, startPoint y: 61, endPoint x: 228, endPoint y: 61, distance: 34.5
click at [228, 61] on div at bounding box center [257, 74] width 64 height 142
drag, startPoint x: 275, startPoint y: 59, endPoint x: 234, endPoint y: 62, distance: 41.4
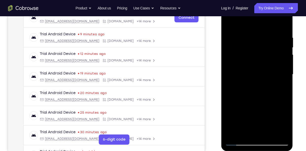
click at [234, 62] on div at bounding box center [257, 74] width 64 height 142
drag, startPoint x: 281, startPoint y: 63, endPoint x: 228, endPoint y: 66, distance: 53.6
click at [228, 66] on div at bounding box center [257, 74] width 64 height 142
drag, startPoint x: 270, startPoint y: 96, endPoint x: 265, endPoint y: 37, distance: 58.8
click at [265, 37] on div at bounding box center [257, 74] width 64 height 142
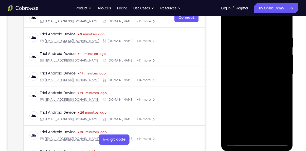
click at [230, 135] on div at bounding box center [257, 74] width 64 height 142
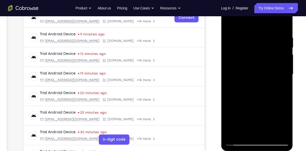
drag, startPoint x: 273, startPoint y: 101, endPoint x: 274, endPoint y: 69, distance: 31.5
click at [274, 69] on div at bounding box center [257, 74] width 64 height 142
drag, startPoint x: 271, startPoint y: 112, endPoint x: 271, endPoint y: 95, distance: 16.5
click at [271, 95] on div at bounding box center [257, 74] width 64 height 142
click at [238, 102] on div at bounding box center [257, 74] width 64 height 142
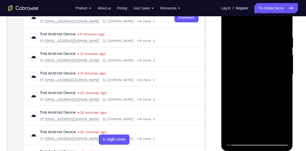
drag, startPoint x: 251, startPoint y: 113, endPoint x: 253, endPoint y: 77, distance: 36.3
click at [253, 77] on div at bounding box center [257, 74] width 64 height 142
click at [238, 30] on div at bounding box center [257, 74] width 64 height 142
click at [273, 56] on div at bounding box center [257, 74] width 64 height 142
click at [262, 39] on div at bounding box center [257, 74] width 64 height 142
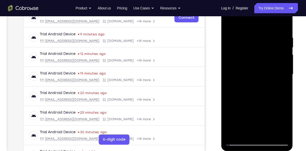
click at [239, 119] on div at bounding box center [257, 74] width 64 height 142
click at [241, 140] on div at bounding box center [257, 74] width 64 height 142
click at [270, 133] on div at bounding box center [257, 74] width 64 height 142
click at [257, 80] on div at bounding box center [257, 74] width 64 height 142
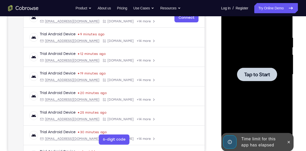
click at [240, 68] on div at bounding box center [257, 73] width 40 height 13
click at [263, 81] on div at bounding box center [257, 74] width 64 height 142
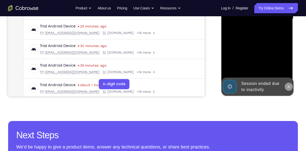
scroll to position [0, 0]
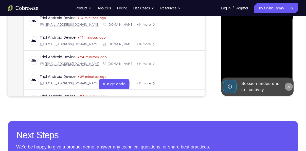
click at [289, 90] on button at bounding box center [288, 86] width 8 height 8
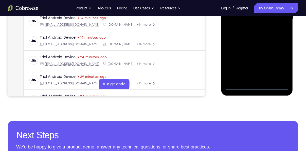
click at [259, 85] on div at bounding box center [257, 19] width 64 height 142
click at [280, 66] on div at bounding box center [257, 19] width 64 height 142
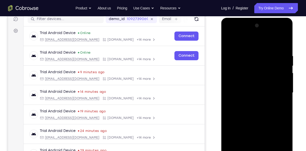
scroll to position [65, 0]
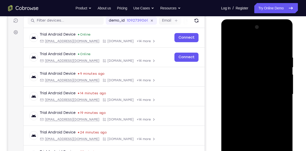
click at [246, 46] on div at bounding box center [257, 94] width 64 height 142
click at [281, 95] on div at bounding box center [257, 94] width 64 height 142
click at [252, 102] on div at bounding box center [257, 94] width 64 height 142
click at [244, 92] on div at bounding box center [257, 94] width 64 height 142
click at [243, 86] on div at bounding box center [257, 94] width 64 height 142
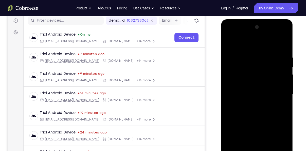
click at [243, 95] on div at bounding box center [257, 94] width 64 height 142
click at [250, 112] on div at bounding box center [257, 94] width 64 height 142
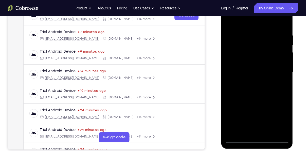
scroll to position [87, 0]
click at [262, 94] on div at bounding box center [257, 72] width 64 height 142
click at [268, 36] on div at bounding box center [257, 72] width 64 height 142
click at [285, 131] on div at bounding box center [257, 72] width 64 height 142
click at [281, 131] on div at bounding box center [257, 72] width 64 height 142
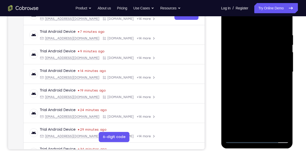
click at [264, 131] on div at bounding box center [257, 72] width 64 height 142
click at [245, 129] on div at bounding box center [257, 72] width 64 height 142
click at [264, 107] on div at bounding box center [257, 72] width 64 height 142
click at [259, 75] on div at bounding box center [257, 72] width 64 height 142
click at [275, 133] on div at bounding box center [257, 72] width 64 height 142
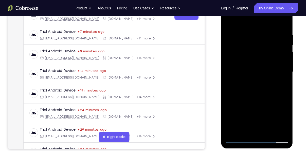
click at [275, 132] on div at bounding box center [257, 72] width 64 height 142
click at [267, 78] on div at bounding box center [257, 72] width 64 height 142
click at [274, 131] on div at bounding box center [257, 72] width 64 height 142
click at [279, 131] on div at bounding box center [257, 72] width 64 height 142
click at [283, 24] on div at bounding box center [257, 72] width 64 height 142
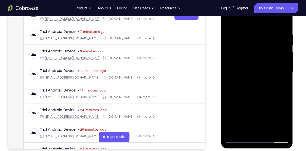
click at [268, 130] on div at bounding box center [257, 72] width 64 height 142
click at [262, 98] on div at bounding box center [257, 72] width 64 height 142
click at [267, 72] on div at bounding box center [257, 72] width 64 height 142
click at [230, 22] on div at bounding box center [257, 72] width 64 height 142
click at [247, 88] on div at bounding box center [257, 72] width 64 height 142
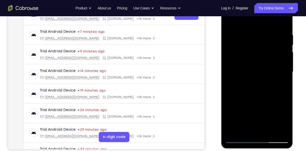
click at [229, 23] on div at bounding box center [257, 72] width 64 height 142
drag, startPoint x: 247, startPoint y: 105, endPoint x: 248, endPoint y: 96, distance: 9.6
click at [248, 96] on div at bounding box center [257, 72] width 64 height 142
click at [249, 68] on div at bounding box center [257, 72] width 64 height 142
click at [229, 22] on div at bounding box center [257, 72] width 64 height 142
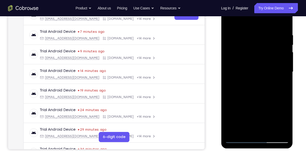
drag, startPoint x: 255, startPoint y: 109, endPoint x: 261, endPoint y: 78, distance: 31.4
click at [261, 78] on div at bounding box center [257, 72] width 64 height 142
click at [246, 82] on div at bounding box center [257, 72] width 64 height 142
click at [230, 21] on div at bounding box center [257, 72] width 64 height 142
drag, startPoint x: 245, startPoint y: 113, endPoint x: 255, endPoint y: 62, distance: 51.7
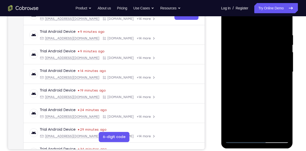
click at [255, 62] on div at bounding box center [257, 72] width 64 height 142
drag, startPoint x: 253, startPoint y: 115, endPoint x: 260, endPoint y: 82, distance: 33.5
click at [260, 82] on div at bounding box center [257, 72] width 64 height 142
drag, startPoint x: 252, startPoint y: 122, endPoint x: 264, endPoint y: 61, distance: 62.0
click at [264, 61] on div at bounding box center [257, 72] width 64 height 142
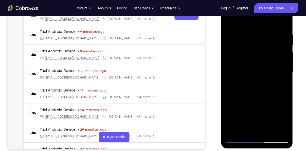
drag, startPoint x: 258, startPoint y: 105, endPoint x: 263, endPoint y: 70, distance: 34.6
click at [263, 70] on div at bounding box center [257, 72] width 64 height 142
drag, startPoint x: 259, startPoint y: 101, endPoint x: 260, endPoint y: 61, distance: 39.6
click at [260, 61] on div at bounding box center [257, 72] width 64 height 142
drag, startPoint x: 258, startPoint y: 112, endPoint x: 260, endPoint y: 65, distance: 46.7
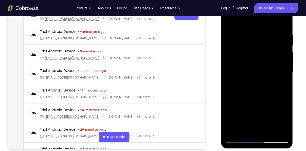
click at [260, 65] on div at bounding box center [257, 72] width 64 height 142
drag, startPoint x: 261, startPoint y: 117, endPoint x: 265, endPoint y: 71, distance: 46.6
click at [265, 71] on div at bounding box center [257, 72] width 64 height 142
drag, startPoint x: 262, startPoint y: 111, endPoint x: 264, endPoint y: 83, distance: 27.7
click at [264, 83] on div at bounding box center [257, 72] width 64 height 142
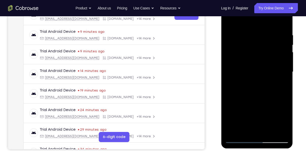
drag, startPoint x: 256, startPoint y: 111, endPoint x: 262, endPoint y: 72, distance: 38.8
click at [262, 72] on div at bounding box center [257, 72] width 64 height 142
drag, startPoint x: 261, startPoint y: 109, endPoint x: 262, endPoint y: 62, distance: 46.9
click at [262, 62] on div at bounding box center [257, 72] width 64 height 142
drag, startPoint x: 264, startPoint y: 114, endPoint x: 268, endPoint y: 70, distance: 44.3
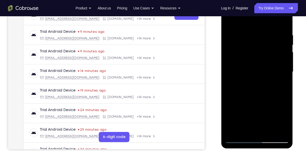
click at [268, 70] on div at bounding box center [257, 72] width 64 height 142
click at [259, 90] on div at bounding box center [257, 72] width 64 height 142
click at [227, 24] on div at bounding box center [257, 72] width 64 height 142
drag, startPoint x: 253, startPoint y: 125, endPoint x: 264, endPoint y: 75, distance: 51.7
click at [264, 75] on div at bounding box center [257, 72] width 64 height 142
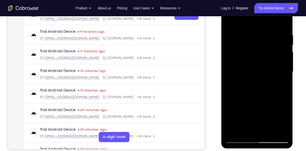
drag, startPoint x: 255, startPoint y: 116, endPoint x: 260, endPoint y: 82, distance: 33.6
click at [260, 82] on div at bounding box center [257, 72] width 64 height 142
click at [246, 81] on div at bounding box center [257, 72] width 64 height 142
click at [229, 22] on div at bounding box center [257, 72] width 64 height 142
click at [250, 107] on div at bounding box center [257, 72] width 64 height 142
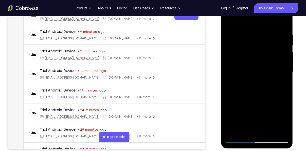
click at [229, 20] on div at bounding box center [257, 72] width 64 height 142
drag, startPoint x: 246, startPoint y: 112, endPoint x: 247, endPoint y: 83, distance: 29.4
click at [247, 83] on div at bounding box center [257, 72] width 64 height 142
drag, startPoint x: 248, startPoint y: 112, endPoint x: 251, endPoint y: 69, distance: 43.2
click at [251, 69] on div at bounding box center [257, 72] width 64 height 142
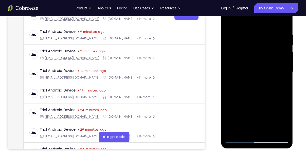
drag, startPoint x: 253, startPoint y: 116, endPoint x: 255, endPoint y: 84, distance: 32.3
click at [255, 84] on div at bounding box center [257, 72] width 64 height 142
drag, startPoint x: 252, startPoint y: 117, endPoint x: 254, endPoint y: 88, distance: 28.7
click at [254, 88] on div at bounding box center [257, 72] width 64 height 142
drag, startPoint x: 248, startPoint y: 114, endPoint x: 254, endPoint y: 73, distance: 42.0
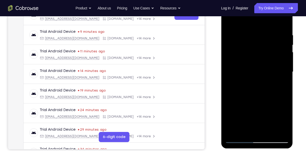
click at [254, 73] on div at bounding box center [257, 72] width 64 height 142
drag, startPoint x: 249, startPoint y: 130, endPoint x: 257, endPoint y: 93, distance: 38.1
click at [257, 93] on div at bounding box center [257, 72] width 64 height 142
drag, startPoint x: 249, startPoint y: 116, endPoint x: 258, endPoint y: 75, distance: 41.4
click at [258, 75] on div at bounding box center [257, 72] width 64 height 142
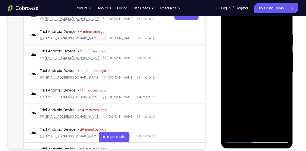
drag, startPoint x: 254, startPoint y: 109, endPoint x: 259, endPoint y: 77, distance: 31.7
click at [259, 77] on div at bounding box center [257, 72] width 64 height 142
drag, startPoint x: 255, startPoint y: 121, endPoint x: 259, endPoint y: 94, distance: 28.2
click at [259, 94] on div at bounding box center [257, 72] width 64 height 142
drag, startPoint x: 253, startPoint y: 116, endPoint x: 256, endPoint y: 97, distance: 20.0
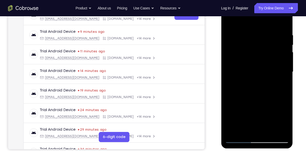
click at [256, 97] on div at bounding box center [257, 72] width 64 height 142
click at [242, 93] on div at bounding box center [257, 72] width 64 height 142
click at [228, 22] on div at bounding box center [257, 72] width 64 height 142
drag, startPoint x: 245, startPoint y: 118, endPoint x: 253, endPoint y: 82, distance: 36.8
click at [253, 82] on div at bounding box center [257, 72] width 64 height 142
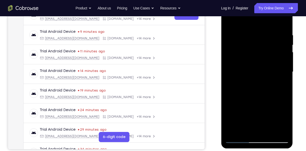
drag, startPoint x: 249, startPoint y: 106, endPoint x: 254, endPoint y: 80, distance: 26.7
click at [254, 80] on div at bounding box center [257, 72] width 64 height 142
drag, startPoint x: 249, startPoint y: 114, endPoint x: 254, endPoint y: 91, distance: 23.7
click at [254, 91] on div at bounding box center [257, 72] width 64 height 142
click at [251, 78] on div at bounding box center [257, 72] width 64 height 142
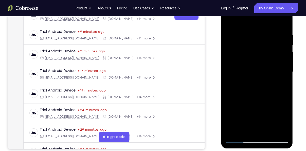
click at [229, 23] on div at bounding box center [257, 72] width 64 height 142
drag, startPoint x: 249, startPoint y: 112, endPoint x: 253, endPoint y: 78, distance: 34.0
click at [253, 78] on div at bounding box center [257, 72] width 64 height 142
drag, startPoint x: 252, startPoint y: 114, endPoint x: 253, endPoint y: 85, distance: 28.2
click at [253, 85] on div at bounding box center [257, 72] width 64 height 142
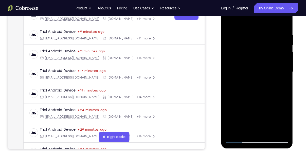
click at [239, 138] on div at bounding box center [257, 72] width 64 height 142
click at [227, 19] on div at bounding box center [257, 72] width 64 height 142
click at [227, 20] on div at bounding box center [257, 72] width 64 height 142
click at [264, 132] on div at bounding box center [257, 72] width 64 height 142
drag, startPoint x: 257, startPoint y: 85, endPoint x: 257, endPoint y: 102, distance: 16.7
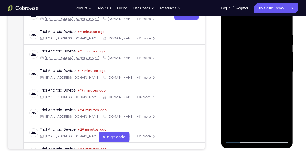
click at [257, 102] on div at bounding box center [257, 72] width 64 height 142
click at [250, 99] on div at bounding box center [257, 72] width 64 height 142
click at [228, 22] on div at bounding box center [257, 72] width 64 height 142
drag, startPoint x: 249, startPoint y: 105, endPoint x: 253, endPoint y: 75, distance: 29.9
click at [253, 75] on div at bounding box center [257, 72] width 64 height 142
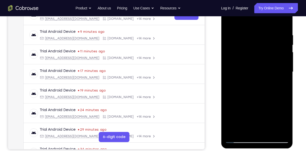
drag, startPoint x: 247, startPoint y: 118, endPoint x: 259, endPoint y: 86, distance: 34.4
click at [259, 86] on div at bounding box center [257, 72] width 64 height 142
drag, startPoint x: 252, startPoint y: 109, endPoint x: 258, endPoint y: 73, distance: 35.9
click at [258, 73] on div at bounding box center [257, 72] width 64 height 142
click at [241, 138] on div at bounding box center [257, 72] width 64 height 142
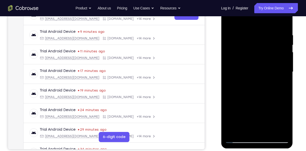
click at [241, 138] on div at bounding box center [257, 72] width 64 height 142
click at [229, 22] on div at bounding box center [257, 72] width 64 height 142
click at [253, 34] on div at bounding box center [257, 72] width 64 height 142
click at [275, 100] on div at bounding box center [257, 72] width 64 height 142
click at [232, 99] on div at bounding box center [257, 72] width 64 height 142
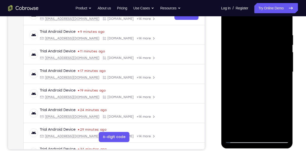
click at [248, 132] on div at bounding box center [257, 72] width 64 height 142
click at [253, 67] on div at bounding box center [257, 72] width 64 height 142
click at [274, 127] on div at bounding box center [257, 72] width 64 height 142
click at [281, 128] on div at bounding box center [257, 72] width 64 height 142
click at [283, 23] on div at bounding box center [257, 72] width 64 height 142
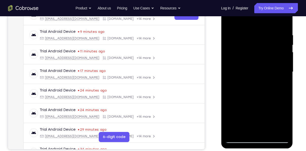
click at [270, 132] on div at bounding box center [257, 72] width 64 height 142
click at [255, 64] on div at bounding box center [257, 72] width 64 height 142
click at [230, 19] on div at bounding box center [257, 72] width 64 height 142
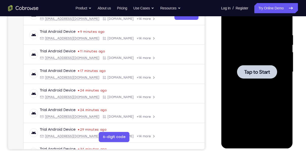
click at [258, 67] on div at bounding box center [257, 71] width 40 height 13
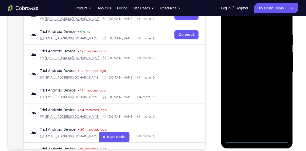
click at [257, 140] on div at bounding box center [257, 72] width 64 height 142
click at [280, 119] on div at bounding box center [257, 72] width 64 height 142
click at [239, 23] on div at bounding box center [257, 72] width 64 height 142
click at [278, 75] on div at bounding box center [257, 72] width 64 height 142
click at [251, 80] on div at bounding box center [257, 72] width 64 height 142
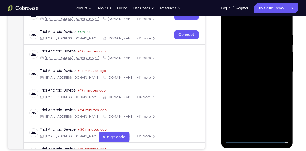
click at [247, 64] on div at bounding box center [257, 72] width 64 height 142
click at [246, 71] on div at bounding box center [257, 72] width 64 height 142
click at [249, 89] on div at bounding box center [257, 72] width 64 height 142
click at [238, 81] on div at bounding box center [257, 72] width 64 height 142
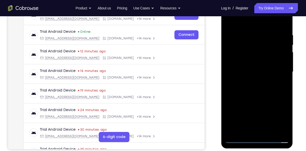
click at [236, 86] on div at bounding box center [257, 72] width 64 height 142
click at [254, 95] on div at bounding box center [257, 72] width 64 height 142
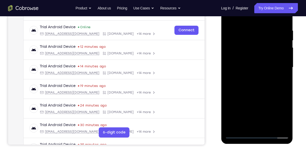
drag, startPoint x: 254, startPoint y: 90, endPoint x: 261, endPoint y: 92, distance: 7.0
click at [261, 92] on div at bounding box center [257, 67] width 64 height 142
click at [250, 28] on div at bounding box center [257, 67] width 64 height 142
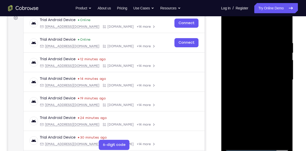
scroll to position [79, 0]
click at [275, 136] on div at bounding box center [257, 80] width 64 height 142
click at [279, 100] on div at bounding box center [257, 80] width 64 height 142
click at [275, 138] on div at bounding box center [257, 80] width 64 height 142
click at [280, 111] on div at bounding box center [257, 80] width 64 height 142
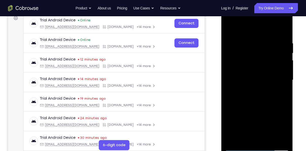
click at [281, 139] on div at bounding box center [257, 80] width 64 height 142
click at [282, 116] on div at bounding box center [257, 80] width 64 height 142
click at [284, 140] on div at bounding box center [257, 80] width 64 height 142
click at [281, 97] on div at bounding box center [257, 80] width 64 height 142
click at [284, 56] on div at bounding box center [257, 80] width 64 height 142
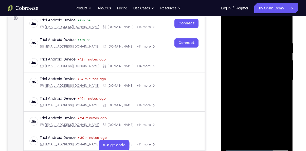
click at [274, 135] on div at bounding box center [257, 80] width 64 height 142
click at [283, 29] on div at bounding box center [257, 80] width 64 height 142
click at [266, 140] on div at bounding box center [257, 80] width 64 height 142
click at [253, 106] on div at bounding box center [257, 80] width 64 height 142
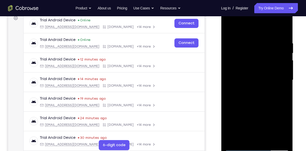
click at [248, 85] on div at bounding box center [257, 80] width 64 height 142
click at [229, 31] on div at bounding box center [257, 80] width 64 height 142
click at [246, 84] on div at bounding box center [257, 80] width 64 height 142
click at [229, 29] on div at bounding box center [257, 80] width 64 height 142
click at [246, 82] on div at bounding box center [257, 80] width 64 height 142
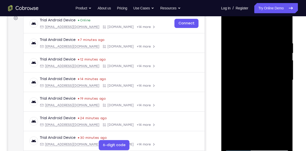
click at [228, 29] on div at bounding box center [257, 80] width 64 height 142
click at [252, 73] on div at bounding box center [257, 80] width 64 height 142
click at [229, 31] on div at bounding box center [257, 80] width 64 height 142
click at [255, 87] on div at bounding box center [257, 80] width 64 height 142
click at [229, 33] on div at bounding box center [257, 80] width 64 height 142
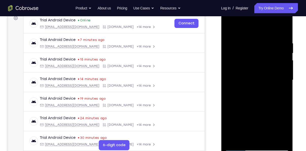
click at [247, 85] on div at bounding box center [257, 80] width 64 height 142
click at [227, 31] on div at bounding box center [257, 80] width 64 height 142
click at [229, 29] on div at bounding box center [257, 80] width 64 height 142
drag, startPoint x: 253, startPoint y: 46, endPoint x: 252, endPoint y: 85, distance: 38.3
click at [252, 85] on div at bounding box center [257, 80] width 64 height 142
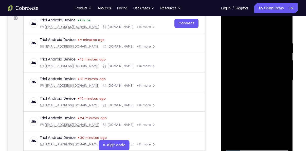
drag, startPoint x: 256, startPoint y: 110, endPoint x: 265, endPoint y: 74, distance: 36.8
click at [265, 74] on div at bounding box center [257, 80] width 64 height 142
drag, startPoint x: 265, startPoint y: 92, endPoint x: 263, endPoint y: 102, distance: 10.4
click at [263, 102] on div at bounding box center [257, 80] width 64 height 142
click at [271, 140] on div at bounding box center [257, 80] width 64 height 142
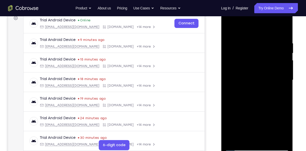
click at [250, 83] on div at bounding box center [257, 80] width 64 height 142
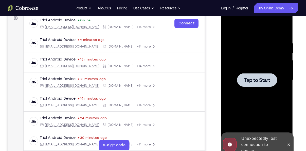
click at [250, 83] on div at bounding box center [257, 79] width 40 height 13
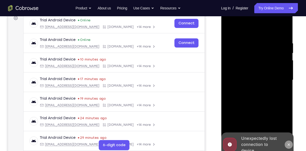
click at [286, 142] on button at bounding box center [288, 144] width 8 height 8
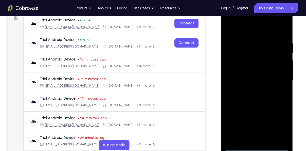
click at [256, 147] on div at bounding box center [257, 80] width 64 height 142
drag, startPoint x: 272, startPoint y: 123, endPoint x: 274, endPoint y: 123, distance: 2.8
click at [274, 123] on div at bounding box center [257, 80] width 64 height 142
click at [280, 127] on div at bounding box center [257, 80] width 64 height 142
click at [245, 23] on div at bounding box center [257, 80] width 64 height 142
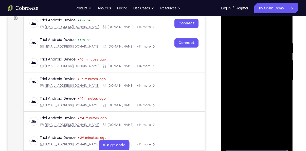
click at [245, 26] on div at bounding box center [257, 80] width 64 height 142
click at [275, 81] on div at bounding box center [257, 80] width 64 height 142
click at [252, 87] on div at bounding box center [257, 80] width 64 height 142
click at [245, 68] on div at bounding box center [257, 80] width 64 height 142
click at [243, 71] on div at bounding box center [257, 80] width 64 height 142
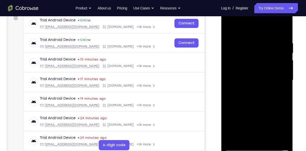
click at [235, 68] on div at bounding box center [257, 80] width 64 height 142
click at [243, 78] on div at bounding box center [257, 80] width 64 height 142
click at [251, 96] on div at bounding box center [257, 80] width 64 height 142
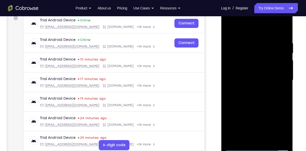
click at [258, 106] on div at bounding box center [257, 80] width 64 height 142
drag, startPoint x: 272, startPoint y: 111, endPoint x: 277, endPoint y: 91, distance: 20.2
click at [277, 91] on div at bounding box center [257, 80] width 64 height 142
click at [269, 140] on div at bounding box center [257, 80] width 64 height 142
click at [258, 105] on div at bounding box center [257, 80] width 64 height 142
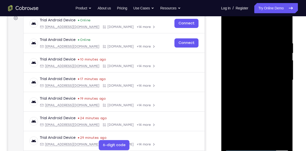
click at [255, 71] on div at bounding box center [257, 80] width 64 height 142
click at [253, 138] on div at bounding box center [257, 80] width 64 height 142
click at [229, 30] on div at bounding box center [257, 80] width 64 height 142
click at [247, 84] on div at bounding box center [257, 80] width 64 height 142
click at [226, 27] on div at bounding box center [257, 80] width 64 height 142
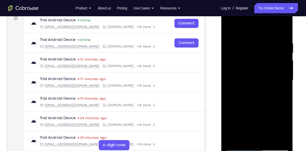
click at [243, 84] on div at bounding box center [257, 80] width 64 height 142
click at [239, 136] on div at bounding box center [257, 80] width 64 height 142
click at [228, 30] on div at bounding box center [257, 80] width 64 height 142
click at [258, 74] on div at bounding box center [257, 80] width 64 height 142
click at [246, 136] on div at bounding box center [257, 80] width 64 height 142
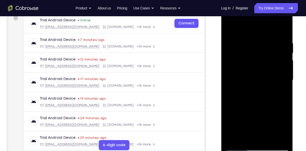
click at [229, 29] on div at bounding box center [257, 80] width 64 height 142
click at [247, 117] on div at bounding box center [257, 80] width 64 height 142
click at [226, 30] on div at bounding box center [257, 80] width 64 height 142
click at [251, 83] on div at bounding box center [257, 80] width 64 height 142
click at [229, 30] on div at bounding box center [257, 80] width 64 height 142
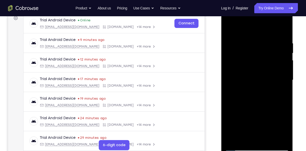
click at [242, 81] on div at bounding box center [257, 80] width 64 height 142
click at [229, 30] on div at bounding box center [257, 80] width 64 height 142
click at [231, 29] on div at bounding box center [257, 80] width 64 height 142
drag, startPoint x: 253, startPoint y: 57, endPoint x: 246, endPoint y: 121, distance: 65.3
click at [246, 121] on div at bounding box center [257, 80] width 64 height 142
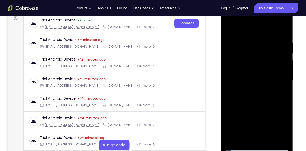
drag, startPoint x: 261, startPoint y: 75, endPoint x: 259, endPoint y: 106, distance: 31.3
click at [259, 106] on div at bounding box center [257, 80] width 64 height 142
drag, startPoint x: 259, startPoint y: 106, endPoint x: 262, endPoint y: 75, distance: 30.7
click at [262, 75] on div at bounding box center [257, 80] width 64 height 142
click at [286, 71] on div at bounding box center [257, 80] width 64 height 142
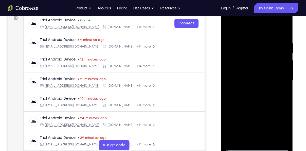
click at [233, 66] on div at bounding box center [257, 80] width 64 height 142
click at [229, 69] on div at bounding box center [257, 80] width 64 height 142
click at [286, 72] on div at bounding box center [257, 80] width 64 height 142
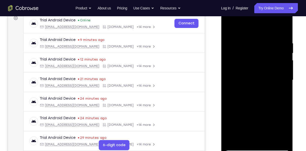
click at [286, 72] on div at bounding box center [257, 80] width 64 height 142
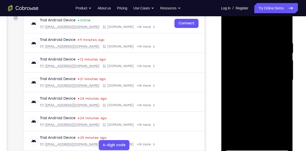
click at [286, 72] on div at bounding box center [257, 80] width 64 height 142
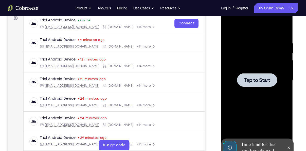
click at [264, 81] on span "Tap to Start" at bounding box center [257, 79] width 26 height 5
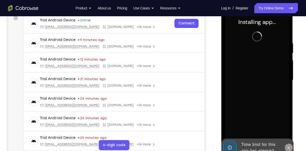
click at [289, 144] on button at bounding box center [288, 147] width 8 height 8
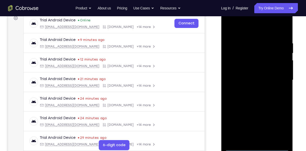
click at [261, 146] on div at bounding box center [257, 80] width 64 height 142
click at [276, 125] on div at bounding box center [257, 80] width 64 height 142
click at [240, 30] on div at bounding box center [257, 80] width 64 height 142
click at [278, 75] on div at bounding box center [257, 80] width 64 height 142
click at [254, 88] on div at bounding box center [257, 80] width 64 height 142
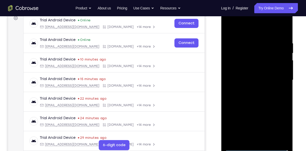
click at [264, 76] on div at bounding box center [257, 80] width 64 height 142
click at [256, 71] on div at bounding box center [257, 80] width 64 height 142
click at [255, 79] on div at bounding box center [257, 80] width 64 height 142
click at [276, 79] on div at bounding box center [257, 80] width 64 height 142
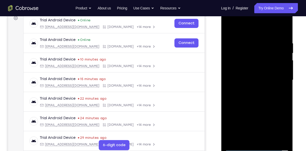
click at [240, 80] on div at bounding box center [257, 80] width 64 height 142
click at [252, 96] on div at bounding box center [257, 80] width 64 height 142
click at [303, 88] on div "Your Support Agent Your Customer Web iOS Android Next Steps We’d be happy to gi…" at bounding box center [153, 104] width 306 height 334
click at [258, 104] on div at bounding box center [257, 80] width 64 height 142
click at [268, 139] on div at bounding box center [257, 80] width 64 height 142
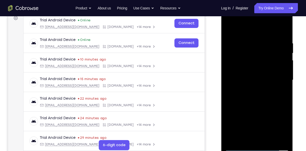
click at [255, 108] on div at bounding box center [257, 80] width 64 height 142
click at [254, 76] on div at bounding box center [257, 80] width 64 height 142
click at [227, 31] on div at bounding box center [257, 80] width 64 height 142
click at [245, 85] on div at bounding box center [257, 80] width 64 height 142
click at [227, 33] on div at bounding box center [257, 80] width 64 height 142
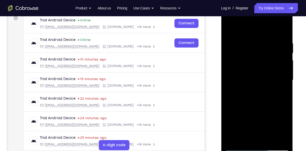
click at [228, 31] on div at bounding box center [257, 80] width 64 height 142
click at [246, 85] on div at bounding box center [257, 80] width 64 height 142
click at [242, 137] on div at bounding box center [257, 80] width 64 height 142
click at [229, 27] on div at bounding box center [257, 80] width 64 height 142
click at [259, 74] on div at bounding box center [257, 80] width 64 height 142
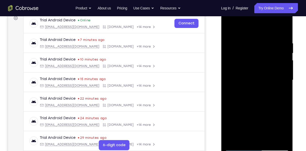
click at [241, 136] on div at bounding box center [257, 80] width 64 height 142
click at [229, 30] on div at bounding box center [257, 80] width 64 height 142
click at [255, 87] on div at bounding box center [257, 80] width 64 height 142
click at [245, 137] on div at bounding box center [257, 80] width 64 height 142
click at [283, 94] on div at bounding box center [257, 80] width 64 height 142
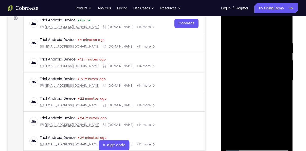
click at [227, 28] on div at bounding box center [257, 80] width 64 height 142
click at [253, 96] on div at bounding box center [257, 80] width 64 height 142
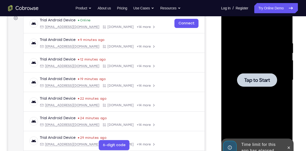
click at [253, 79] on span "Tap to Start" at bounding box center [257, 79] width 26 height 5
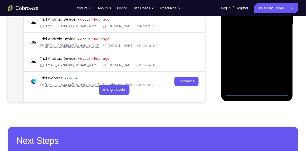
scroll to position [135, 0]
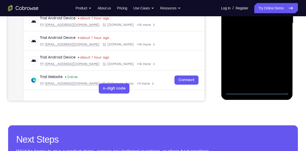
click at [260, 89] on div at bounding box center [257, 23] width 64 height 142
drag, startPoint x: 254, startPoint y: 98, endPoint x: 256, endPoint y: 95, distance: 3.8
click at [256, 95] on div at bounding box center [257, 24] width 72 height 151
drag, startPoint x: 256, startPoint y: 95, endPoint x: 257, endPoint y: 93, distance: 2.6
click at [257, 93] on div at bounding box center [257, 24] width 72 height 151
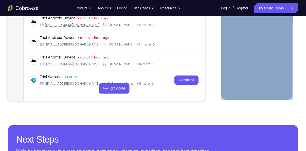
click at [257, 93] on div at bounding box center [257, 23] width 64 height 142
click at [278, 67] on div at bounding box center [257, 23] width 64 height 142
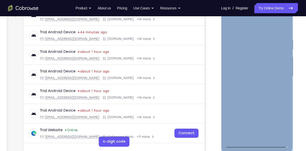
scroll to position [80, 0]
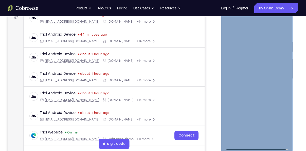
click at [241, 32] on div at bounding box center [257, 79] width 64 height 142
click at [282, 77] on div at bounding box center [257, 79] width 64 height 142
click at [251, 88] on div at bounding box center [257, 79] width 64 height 142
click at [239, 72] on div at bounding box center [257, 79] width 64 height 142
click at [237, 70] on div at bounding box center [257, 79] width 64 height 142
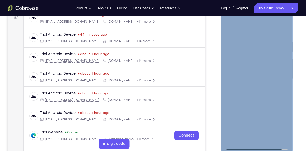
click at [247, 78] on div at bounding box center [257, 79] width 64 height 142
click at [255, 91] on div at bounding box center [257, 79] width 64 height 142
click at [251, 80] on div at bounding box center [257, 79] width 64 height 142
click at [251, 95] on div at bounding box center [257, 79] width 64 height 142
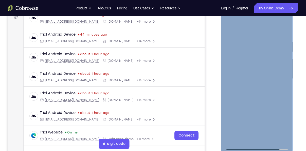
click at [260, 101] on div at bounding box center [257, 79] width 64 height 142
click at [269, 136] on div at bounding box center [257, 79] width 64 height 142
click at [268, 138] on div at bounding box center [257, 79] width 64 height 142
click at [256, 108] on div at bounding box center [257, 79] width 64 height 142
click at [260, 92] on div at bounding box center [257, 79] width 64 height 142
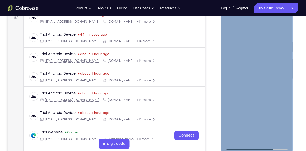
click at [238, 147] on div at bounding box center [257, 79] width 64 height 142
click at [282, 88] on div at bounding box center [257, 79] width 64 height 142
click at [281, 92] on div at bounding box center [257, 79] width 64 height 142
click at [281, 136] on div at bounding box center [257, 79] width 64 height 142
click at [230, 30] on div at bounding box center [257, 79] width 64 height 142
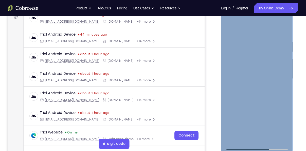
click at [250, 84] on div at bounding box center [257, 79] width 64 height 142
click at [228, 27] on div at bounding box center [257, 79] width 64 height 142
click at [240, 93] on div at bounding box center [257, 79] width 64 height 142
click at [251, 136] on div at bounding box center [257, 79] width 64 height 142
click at [230, 29] on div at bounding box center [257, 79] width 64 height 142
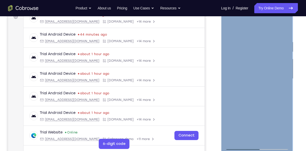
click at [230, 29] on div at bounding box center [257, 79] width 64 height 142
click at [248, 43] on div at bounding box center [257, 79] width 64 height 142
click at [275, 136] on div at bounding box center [257, 79] width 64 height 142
click at [279, 107] on div at bounding box center [257, 79] width 64 height 142
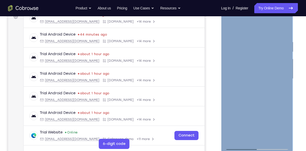
click at [277, 104] on div at bounding box center [257, 79] width 64 height 142
click at [274, 135] on div at bounding box center [257, 79] width 64 height 142
click at [280, 112] on div at bounding box center [257, 79] width 64 height 142
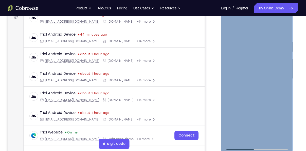
click at [279, 105] on div at bounding box center [257, 79] width 64 height 142
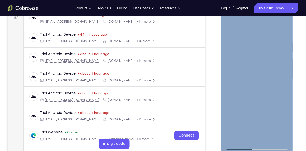
click at [284, 31] on div at bounding box center [257, 79] width 64 height 142
click at [270, 139] on div at bounding box center [257, 79] width 64 height 142
click at [256, 74] on div at bounding box center [257, 79] width 64 height 142
click at [229, 27] on div at bounding box center [257, 79] width 64 height 142
click at [248, 71] on div at bounding box center [257, 79] width 64 height 142
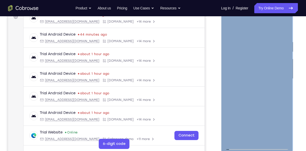
click at [230, 29] on div at bounding box center [257, 79] width 64 height 142
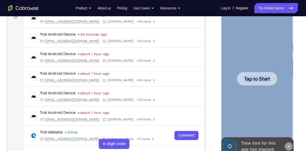
click at [290, 145] on icon at bounding box center [288, 146] width 4 height 4
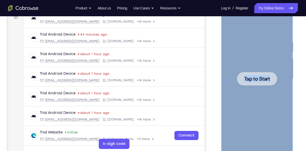
click at [273, 76] on div at bounding box center [257, 78] width 40 height 13
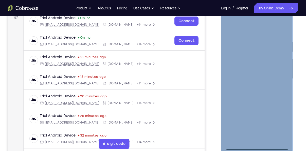
scroll to position [0, 0]
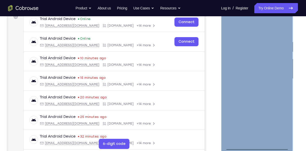
click at [257, 147] on div at bounding box center [257, 79] width 64 height 142
click at [281, 121] on div at bounding box center [257, 79] width 64 height 142
click at [253, 29] on div at bounding box center [257, 79] width 64 height 142
click at [278, 79] on div at bounding box center [257, 79] width 64 height 142
click at [250, 86] on div at bounding box center [257, 79] width 64 height 142
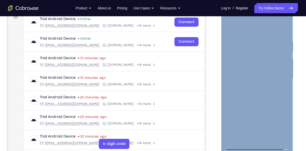
click at [244, 77] on div at bounding box center [257, 79] width 64 height 142
click at [237, 68] on div at bounding box center [257, 79] width 64 height 142
click at [240, 83] on div at bounding box center [257, 79] width 64 height 142
click at [238, 79] on div at bounding box center [257, 79] width 64 height 142
click at [244, 96] on div at bounding box center [257, 79] width 64 height 142
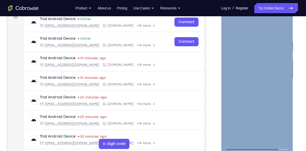
click at [263, 94] on div at bounding box center [257, 79] width 64 height 142
click at [252, 103] on div at bounding box center [257, 79] width 64 height 142
click at [283, 38] on div at bounding box center [257, 79] width 64 height 142
click at [268, 139] on div at bounding box center [257, 79] width 64 height 142
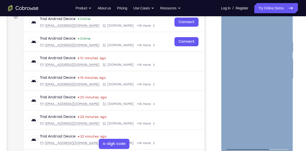
click at [268, 139] on div at bounding box center [257, 79] width 64 height 142
click at [255, 108] on div at bounding box center [257, 79] width 64 height 142
click at [263, 70] on div at bounding box center [257, 79] width 64 height 142
click at [228, 28] on div at bounding box center [257, 79] width 64 height 142
click at [272, 80] on div at bounding box center [257, 79] width 64 height 142
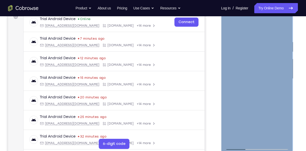
click at [238, 69] on div at bounding box center [257, 79] width 64 height 142
click at [229, 27] on div at bounding box center [257, 79] width 64 height 142
click at [255, 69] on div at bounding box center [257, 79] width 64 height 142
click at [226, 29] on div at bounding box center [257, 79] width 64 height 142
click at [251, 111] on div at bounding box center [257, 79] width 64 height 142
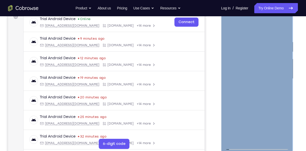
click at [227, 25] on div at bounding box center [257, 79] width 64 height 142
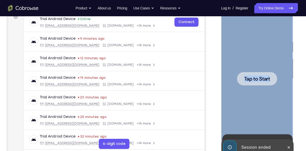
click at [249, 68] on div at bounding box center [257, 79] width 64 height 142
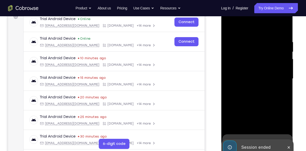
click at [241, 83] on div at bounding box center [257, 79] width 64 height 142
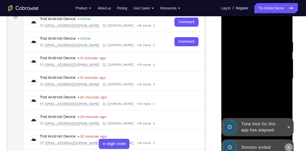
click at [287, 149] on button at bounding box center [288, 147] width 8 height 8
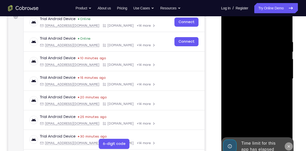
click at [290, 147] on icon at bounding box center [288, 146] width 4 height 4
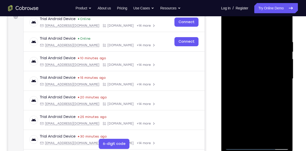
click at [258, 147] on div at bounding box center [257, 79] width 64 height 142
click at [283, 127] on div at bounding box center [257, 79] width 64 height 142
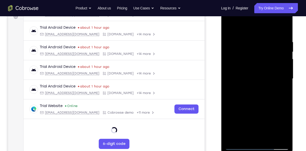
scroll to position [199, 0]
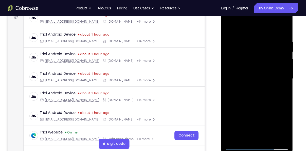
click at [249, 30] on div at bounding box center [257, 79] width 64 height 142
click at [280, 76] on div at bounding box center [257, 79] width 64 height 142
click at [252, 86] on div at bounding box center [257, 79] width 64 height 142
click at [245, 74] on div at bounding box center [257, 79] width 64 height 142
click at [245, 70] on div at bounding box center [257, 79] width 64 height 142
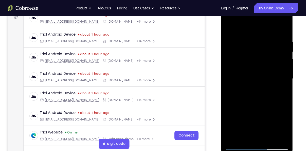
click at [237, 76] on div at bounding box center [257, 79] width 64 height 142
click at [240, 94] on div at bounding box center [257, 79] width 64 height 142
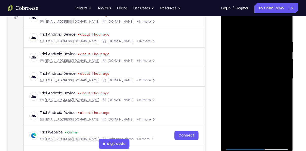
click at [256, 103] on div at bounding box center [257, 79] width 64 height 142
click at [269, 138] on div at bounding box center [257, 79] width 64 height 142
click at [253, 106] on div at bounding box center [257, 79] width 64 height 142
click at [246, 73] on div at bounding box center [257, 79] width 64 height 142
click at [224, 25] on div at bounding box center [257, 79] width 72 height 151
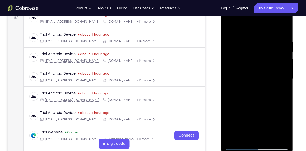
click at [227, 27] on div at bounding box center [257, 79] width 64 height 142
click at [282, 137] on div at bounding box center [257, 79] width 64 height 142
click at [284, 29] on div at bounding box center [257, 79] width 64 height 142
click at [253, 104] on div at bounding box center [257, 79] width 64 height 142
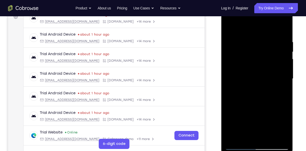
click at [236, 34] on div at bounding box center [257, 79] width 64 height 142
click at [248, 124] on div at bounding box center [257, 79] width 64 height 142
click at [243, 85] on div at bounding box center [257, 79] width 64 height 142
click at [250, 60] on div at bounding box center [257, 79] width 64 height 142
click at [228, 29] on div at bounding box center [257, 79] width 64 height 142
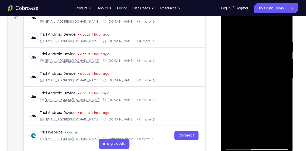
drag, startPoint x: 240, startPoint y: 103, endPoint x: 248, endPoint y: 58, distance: 46.2
click at [248, 58] on div at bounding box center [257, 79] width 64 height 142
drag, startPoint x: 248, startPoint y: 58, endPoint x: 246, endPoint y: 92, distance: 34.0
click at [246, 92] on div at bounding box center [257, 79] width 64 height 142
click at [244, 66] on div at bounding box center [257, 79] width 64 height 142
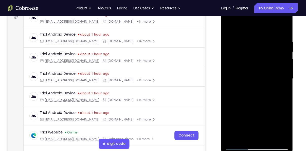
click at [243, 65] on div at bounding box center [257, 79] width 64 height 142
click at [245, 64] on div at bounding box center [257, 79] width 64 height 142
click at [236, 65] on div at bounding box center [257, 79] width 64 height 142
drag, startPoint x: 265, startPoint y: 74, endPoint x: 267, endPoint y: 44, distance: 30.0
click at [267, 44] on div at bounding box center [257, 79] width 64 height 142
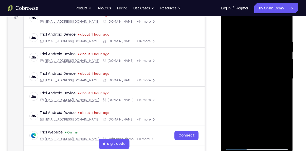
drag, startPoint x: 254, startPoint y: 119, endPoint x: 263, endPoint y: 64, distance: 55.5
click at [263, 64] on div at bounding box center [257, 79] width 64 height 142
click at [245, 72] on div at bounding box center [257, 79] width 64 height 142
click at [229, 27] on div at bounding box center [257, 79] width 64 height 142
click at [231, 73] on div at bounding box center [257, 79] width 64 height 142
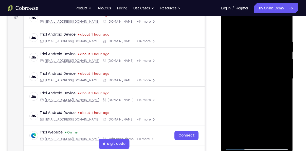
click at [240, 95] on div at bounding box center [257, 79] width 64 height 142
click at [250, 110] on div at bounding box center [257, 79] width 64 height 142
click at [262, 126] on div at bounding box center [257, 79] width 64 height 142
click at [274, 62] on div at bounding box center [257, 79] width 64 height 142
click at [255, 46] on div at bounding box center [257, 79] width 64 height 142
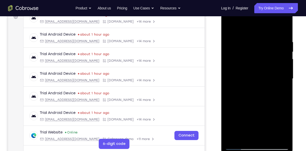
click at [240, 142] on div at bounding box center [257, 79] width 64 height 142
click at [238, 145] on div at bounding box center [257, 79] width 64 height 142
click at [245, 69] on div at bounding box center [257, 79] width 64 height 142
click at [236, 127] on div at bounding box center [257, 79] width 64 height 142
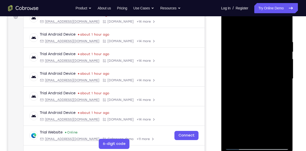
click at [236, 146] on div at bounding box center [257, 79] width 64 height 142
drag, startPoint x: 259, startPoint y: 109, endPoint x: 265, endPoint y: 42, distance: 67.7
click at [265, 42] on div at bounding box center [257, 79] width 64 height 142
drag, startPoint x: 258, startPoint y: 103, endPoint x: 267, endPoint y: 45, distance: 58.4
click at [267, 45] on div at bounding box center [257, 79] width 64 height 142
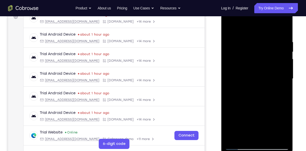
drag, startPoint x: 258, startPoint y: 115, endPoint x: 265, endPoint y: 40, distance: 75.1
click at [265, 40] on div at bounding box center [257, 79] width 64 height 142
drag, startPoint x: 260, startPoint y: 116, endPoint x: 268, endPoint y: 54, distance: 61.8
click at [268, 54] on div at bounding box center [257, 79] width 64 height 142
drag, startPoint x: 265, startPoint y: 100, endPoint x: 272, endPoint y: 44, distance: 56.1
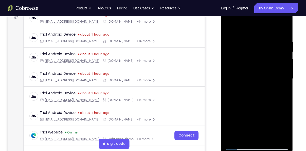
click at [272, 44] on div at bounding box center [257, 79] width 64 height 142
click at [244, 101] on div at bounding box center [257, 79] width 64 height 142
click at [272, 55] on div at bounding box center [257, 79] width 64 height 142
click at [259, 42] on div at bounding box center [257, 79] width 64 height 142
click at [240, 147] on div at bounding box center [257, 79] width 64 height 142
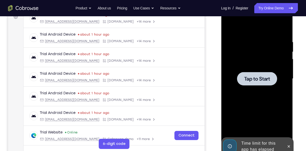
click at [255, 68] on div at bounding box center [257, 79] width 64 height 142
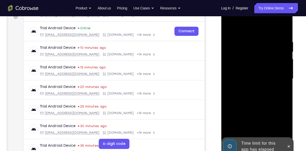
scroll to position [0, 0]
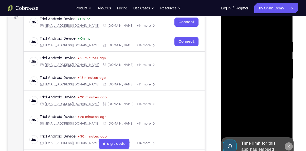
click at [287, 144] on icon at bounding box center [288, 146] width 4 height 4
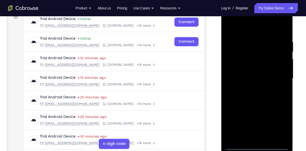
click at [259, 147] on div at bounding box center [257, 79] width 64 height 142
click at [282, 123] on div at bounding box center [257, 79] width 64 height 142
click at [243, 32] on div at bounding box center [257, 79] width 64 height 142
click at [275, 76] on div at bounding box center [257, 79] width 64 height 142
click at [251, 89] on div at bounding box center [257, 79] width 64 height 142
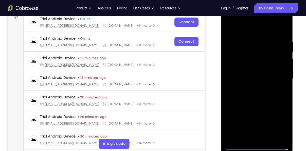
click at [245, 75] on div at bounding box center [257, 79] width 64 height 142
click at [242, 70] on div at bounding box center [257, 79] width 64 height 142
click at [243, 77] on div at bounding box center [257, 79] width 64 height 142
click at [247, 98] on div at bounding box center [257, 79] width 64 height 142
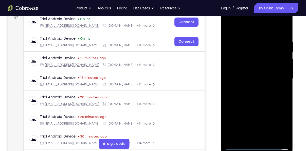
click at [252, 95] on div at bounding box center [257, 79] width 64 height 142
click at [255, 104] on div at bounding box center [257, 79] width 64 height 142
click at [286, 133] on div at bounding box center [257, 79] width 64 height 142
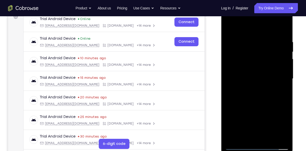
click at [280, 142] on div at bounding box center [257, 79] width 64 height 142
click at [284, 28] on div at bounding box center [257, 79] width 64 height 142
click at [250, 104] on div at bounding box center [257, 79] width 64 height 142
click at [239, 32] on div at bounding box center [257, 79] width 64 height 142
click at [261, 121] on div at bounding box center [257, 79] width 64 height 142
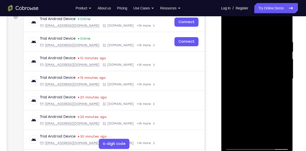
click at [240, 98] on div at bounding box center [257, 79] width 64 height 142
click at [274, 57] on div at bounding box center [257, 79] width 64 height 142
click at [262, 45] on div at bounding box center [257, 79] width 64 height 142
click at [229, 26] on div at bounding box center [257, 79] width 64 height 142
click at [239, 146] on div at bounding box center [257, 79] width 64 height 142
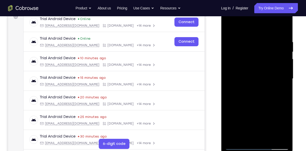
click at [239, 146] on div at bounding box center [257, 79] width 64 height 142
click at [243, 65] on div at bounding box center [257, 79] width 64 height 142
click at [230, 28] on div at bounding box center [257, 79] width 64 height 142
drag, startPoint x: 256, startPoint y: 98, endPoint x: 262, endPoint y: 50, distance: 48.1
click at [262, 50] on div at bounding box center [257, 79] width 64 height 142
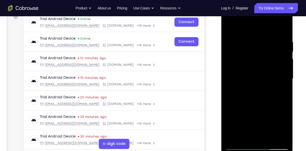
drag, startPoint x: 255, startPoint y: 108, endPoint x: 261, endPoint y: 64, distance: 44.3
click at [261, 64] on div at bounding box center [257, 79] width 64 height 142
drag, startPoint x: 261, startPoint y: 122, endPoint x: 258, endPoint y: 74, distance: 48.5
click at [258, 74] on div at bounding box center [257, 79] width 64 height 142
click at [245, 75] on div at bounding box center [257, 79] width 64 height 142
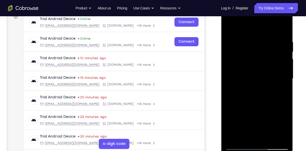
click at [248, 77] on div at bounding box center [257, 79] width 64 height 142
click at [275, 69] on div at bounding box center [257, 79] width 64 height 142
click at [242, 130] on div at bounding box center [257, 79] width 64 height 142
click at [240, 147] on div at bounding box center [257, 79] width 64 height 142
click at [270, 126] on div at bounding box center [257, 79] width 64 height 142
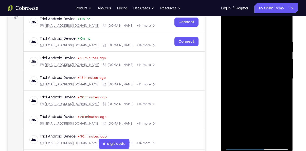
click at [244, 124] on div at bounding box center [257, 79] width 64 height 142
click at [238, 111] on div at bounding box center [257, 79] width 64 height 142
click at [241, 144] on div at bounding box center [257, 79] width 64 height 142
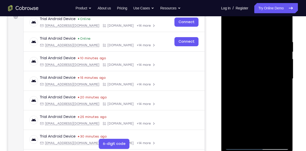
click at [241, 144] on div at bounding box center [257, 79] width 64 height 142
click at [237, 146] on div at bounding box center [257, 79] width 64 height 142
click at [240, 149] on div at bounding box center [257, 79] width 64 height 142
click at [240, 146] on div at bounding box center [257, 79] width 64 height 142
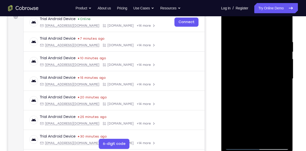
click at [240, 146] on div at bounding box center [257, 79] width 64 height 142
drag, startPoint x: 250, startPoint y: 126, endPoint x: 244, endPoint y: 72, distance: 54.7
click at [244, 72] on div at bounding box center [257, 79] width 64 height 142
drag, startPoint x: 250, startPoint y: 88, endPoint x: 256, endPoint y: 59, distance: 29.2
click at [256, 59] on div at bounding box center [257, 79] width 64 height 142
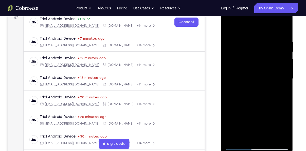
drag, startPoint x: 248, startPoint y: 92, endPoint x: 253, endPoint y: 52, distance: 40.6
click at [253, 52] on div at bounding box center [257, 79] width 64 height 142
click at [239, 75] on div at bounding box center [257, 79] width 64 height 142
click at [250, 59] on div at bounding box center [257, 79] width 64 height 142
click at [274, 50] on div at bounding box center [257, 79] width 64 height 142
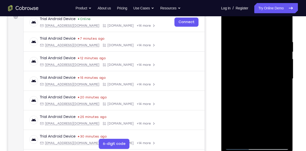
click at [232, 40] on div at bounding box center [257, 79] width 64 height 142
click at [277, 136] on div at bounding box center [257, 79] width 64 height 142
click at [278, 107] on div at bounding box center [257, 79] width 64 height 142
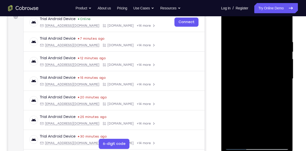
click at [278, 107] on div at bounding box center [257, 79] width 64 height 142
click at [256, 132] on div at bounding box center [257, 79] width 64 height 142
click at [248, 135] on div at bounding box center [257, 79] width 64 height 142
click at [260, 88] on div at bounding box center [257, 79] width 64 height 142
click at [267, 137] on div at bounding box center [257, 79] width 64 height 142
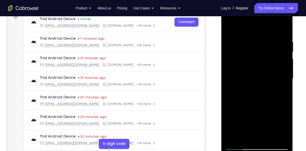
click at [280, 135] on div at bounding box center [257, 79] width 64 height 142
click at [276, 89] on div at bounding box center [257, 79] width 64 height 142
click at [267, 135] on div at bounding box center [257, 79] width 64 height 142
click at [269, 138] on div at bounding box center [257, 79] width 64 height 142
click at [262, 102] on div at bounding box center [257, 79] width 64 height 142
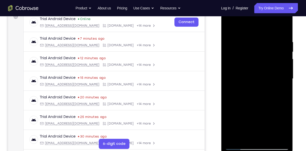
click at [265, 87] on div at bounding box center [257, 79] width 64 height 142
click at [268, 69] on div at bounding box center [257, 79] width 64 height 142
click at [228, 29] on div at bounding box center [257, 79] width 64 height 142
click at [278, 19] on div at bounding box center [257, 79] width 64 height 142
click at [246, 35] on div at bounding box center [257, 79] width 64 height 142
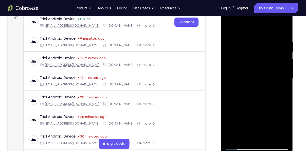
click at [245, 137] on div at bounding box center [257, 79] width 64 height 142
click at [241, 76] on div at bounding box center [257, 79] width 64 height 142
click at [274, 49] on div at bounding box center [257, 79] width 64 height 142
click at [237, 145] on div at bounding box center [257, 79] width 64 height 142
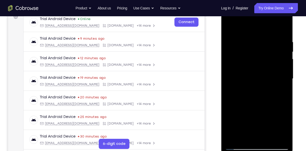
drag, startPoint x: 256, startPoint y: 113, endPoint x: 247, endPoint y: 66, distance: 47.9
click at [247, 66] on div at bounding box center [257, 79] width 64 height 142
click at [240, 72] on div at bounding box center [257, 79] width 64 height 142
click at [258, 64] on div at bounding box center [257, 79] width 64 height 142
click at [272, 56] on div at bounding box center [257, 79] width 64 height 142
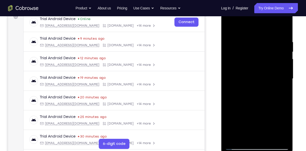
click at [258, 45] on div at bounding box center [257, 79] width 64 height 142
click at [241, 77] on div at bounding box center [257, 79] width 64 height 142
click at [241, 123] on div at bounding box center [257, 79] width 64 height 142
click at [264, 116] on div at bounding box center [257, 79] width 64 height 142
drag, startPoint x: 260, startPoint y: 125, endPoint x: 258, endPoint y: 82, distance: 43.4
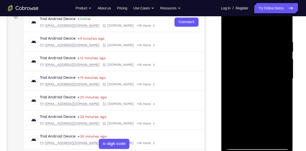
click at [258, 82] on div at bounding box center [257, 79] width 64 height 142
click at [268, 117] on div at bounding box center [257, 79] width 64 height 142
click at [266, 115] on div at bounding box center [257, 79] width 64 height 142
click at [242, 113] on div at bounding box center [257, 79] width 64 height 142
click at [240, 109] on div at bounding box center [257, 79] width 64 height 142
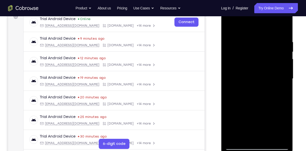
drag, startPoint x: 269, startPoint y: 51, endPoint x: 272, endPoint y: 97, distance: 46.0
click at [272, 97] on div at bounding box center [257, 79] width 64 height 142
drag, startPoint x: 270, startPoint y: 121, endPoint x: 270, endPoint y: 66, distance: 54.8
click at [270, 66] on div at bounding box center [257, 79] width 64 height 142
drag, startPoint x: 276, startPoint y: 117, endPoint x: 230, endPoint y: 124, distance: 46.7
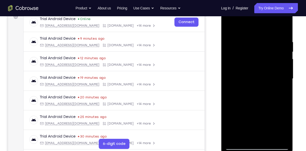
click at [230, 124] on div at bounding box center [257, 79] width 64 height 142
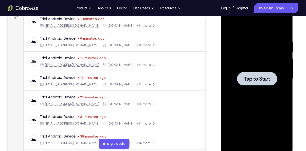
click at [265, 88] on div at bounding box center [257, 79] width 64 height 142
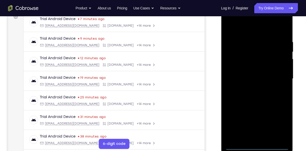
click at [257, 146] on div at bounding box center [257, 79] width 64 height 142
click at [276, 127] on div at bounding box center [257, 79] width 64 height 142
click at [243, 32] on div at bounding box center [257, 79] width 64 height 142
click at [277, 74] on div at bounding box center [257, 79] width 64 height 142
click at [251, 89] on div at bounding box center [257, 79] width 64 height 142
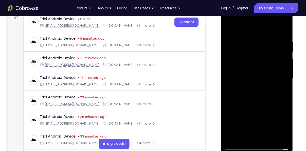
click at [249, 86] on div at bounding box center [257, 79] width 64 height 142
click at [249, 74] on div at bounding box center [257, 79] width 64 height 142
click at [244, 71] on div at bounding box center [257, 79] width 64 height 142
click at [246, 78] on div at bounding box center [257, 79] width 64 height 142
click at [249, 94] on div at bounding box center [257, 79] width 64 height 142
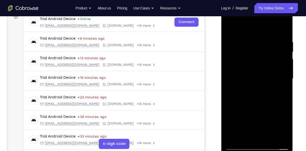
click at [249, 94] on div at bounding box center [257, 79] width 64 height 142
click at [257, 102] on div at bounding box center [257, 79] width 64 height 142
click at [268, 139] on div at bounding box center [257, 79] width 64 height 142
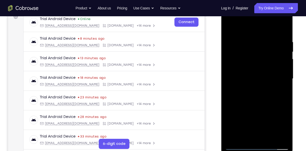
click at [255, 107] on div at bounding box center [257, 79] width 64 height 142
click at [247, 70] on div at bounding box center [257, 79] width 64 height 142
click at [229, 28] on div at bounding box center [257, 79] width 64 height 142
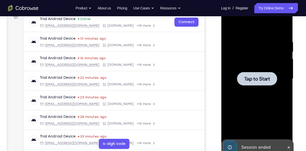
click at [244, 82] on div at bounding box center [257, 78] width 40 height 13
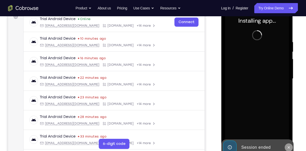
click at [287, 146] on icon at bounding box center [288, 147] width 4 height 4
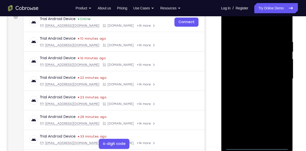
click at [259, 144] on div at bounding box center [257, 79] width 64 height 142
click at [280, 121] on div at bounding box center [257, 79] width 64 height 142
click at [242, 32] on div at bounding box center [257, 79] width 64 height 142
click at [275, 75] on div at bounding box center [257, 79] width 64 height 142
click at [250, 89] on div at bounding box center [257, 79] width 64 height 142
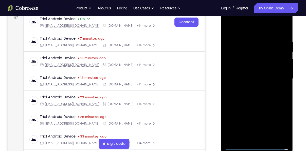
click at [247, 75] on div at bounding box center [257, 79] width 64 height 142
click at [251, 68] on div at bounding box center [257, 79] width 64 height 142
click at [252, 76] on div at bounding box center [257, 79] width 64 height 142
click at [254, 81] on div at bounding box center [257, 79] width 64 height 142
click at [256, 80] on div at bounding box center [257, 79] width 64 height 142
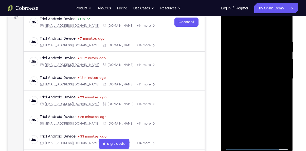
click at [259, 96] on div at bounding box center [257, 79] width 64 height 142
click at [261, 104] on div at bounding box center [257, 79] width 64 height 142
click at [269, 137] on div at bounding box center [257, 79] width 64 height 142
click at [256, 103] on div at bounding box center [257, 79] width 64 height 142
click at [267, 89] on div at bounding box center [257, 79] width 64 height 142
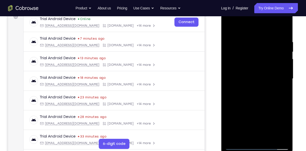
click at [267, 89] on div at bounding box center [257, 79] width 64 height 142
click at [254, 70] on div at bounding box center [257, 79] width 64 height 142
click at [228, 28] on div at bounding box center [257, 79] width 64 height 142
click at [286, 132] on div at bounding box center [257, 79] width 64 height 142
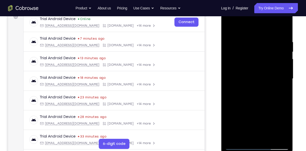
click at [283, 42] on div at bounding box center [257, 79] width 64 height 142
click at [277, 136] on div at bounding box center [257, 79] width 64 height 142
click at [258, 136] on div at bounding box center [257, 79] width 64 height 142
click at [261, 90] on div at bounding box center [257, 79] width 64 height 142
click at [234, 87] on div at bounding box center [257, 79] width 64 height 142
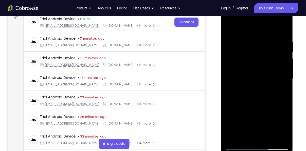
click at [272, 138] on div at bounding box center [257, 79] width 64 height 142
click at [283, 136] on div at bounding box center [257, 79] width 64 height 142
click at [262, 80] on div at bounding box center [257, 79] width 64 height 142
click at [262, 137] on div at bounding box center [257, 79] width 64 height 142
click at [284, 27] on div at bounding box center [257, 79] width 64 height 142
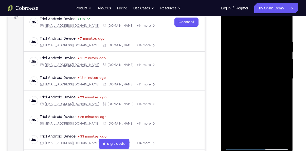
drag, startPoint x: 270, startPoint y: 96, endPoint x: 264, endPoint y: 35, distance: 61.8
click at [264, 35] on div at bounding box center [257, 79] width 64 height 142
drag, startPoint x: 268, startPoint y: 116, endPoint x: 268, endPoint y: 44, distance: 71.5
click at [268, 44] on div at bounding box center [257, 79] width 64 height 142
click at [228, 130] on div at bounding box center [257, 79] width 64 height 142
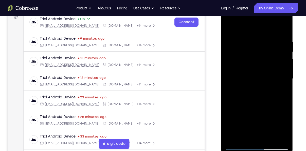
drag, startPoint x: 254, startPoint y: 114, endPoint x: 253, endPoint y: 35, distance: 79.1
click at [253, 35] on div at bounding box center [257, 79] width 64 height 142
drag, startPoint x: 262, startPoint y: 102, endPoint x: 266, endPoint y: 51, distance: 50.6
click at [266, 51] on div at bounding box center [257, 79] width 64 height 142
drag, startPoint x: 251, startPoint y: 49, endPoint x: 258, endPoint y: 96, distance: 48.0
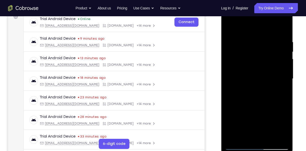
click at [258, 96] on div at bounding box center [257, 79] width 64 height 142
click at [239, 62] on div at bounding box center [257, 79] width 64 height 142
drag, startPoint x: 252, startPoint y: 67, endPoint x: 262, endPoint y: 133, distance: 67.2
click at [262, 133] on div at bounding box center [257, 79] width 64 height 142
drag, startPoint x: 262, startPoint y: 99, endPoint x: 266, endPoint y: 39, distance: 61.0
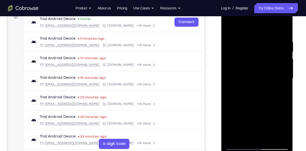
click at [266, 39] on div at bounding box center [257, 79] width 64 height 142
click at [268, 140] on div at bounding box center [257, 79] width 64 height 142
click at [259, 72] on div at bounding box center [257, 79] width 64 height 142
click at [225, 102] on div at bounding box center [257, 79] width 64 height 142
click at [243, 137] on div at bounding box center [257, 79] width 64 height 142
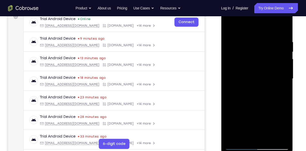
click at [273, 107] on div at bounding box center [257, 79] width 64 height 142
click at [264, 108] on div at bounding box center [257, 79] width 64 height 142
click at [278, 88] on div at bounding box center [257, 79] width 64 height 142
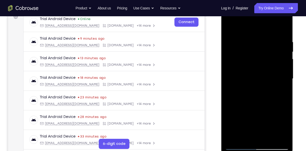
click at [280, 87] on div at bounding box center [257, 79] width 64 height 142
click at [229, 31] on div at bounding box center [257, 79] width 64 height 142
drag, startPoint x: 250, startPoint y: 68, endPoint x: 252, endPoint y: 41, distance: 26.9
click at [252, 41] on div at bounding box center [257, 79] width 64 height 142
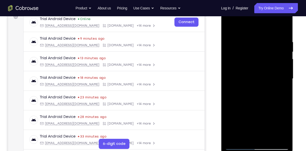
drag, startPoint x: 253, startPoint y: 65, endPoint x: 254, endPoint y: 32, distance: 33.0
click at [254, 32] on div at bounding box center [257, 79] width 64 height 142
drag, startPoint x: 255, startPoint y: 68, endPoint x: 249, endPoint y: 23, distance: 45.1
click at [249, 23] on div at bounding box center [257, 79] width 64 height 142
drag, startPoint x: 257, startPoint y: 64, endPoint x: 243, endPoint y: 16, distance: 50.5
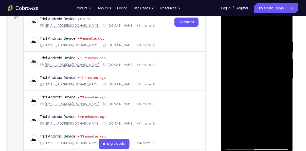
click at [243, 16] on div at bounding box center [257, 79] width 64 height 142
drag, startPoint x: 253, startPoint y: 61, endPoint x: 249, endPoint y: 26, distance: 35.5
click at [249, 26] on div at bounding box center [257, 79] width 64 height 142
drag, startPoint x: 256, startPoint y: 69, endPoint x: 250, endPoint y: 29, distance: 40.6
click at [250, 29] on div at bounding box center [257, 79] width 64 height 142
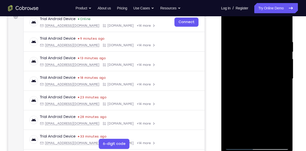
click at [231, 33] on div at bounding box center [257, 79] width 64 height 142
click at [251, 74] on div at bounding box center [257, 79] width 64 height 142
click at [228, 26] on div at bounding box center [257, 79] width 64 height 142
click at [229, 26] on div at bounding box center [257, 79] width 64 height 142
click at [284, 141] on div at bounding box center [257, 79] width 64 height 142
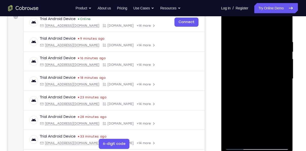
click at [234, 139] on div at bounding box center [257, 79] width 64 height 142
click at [268, 141] on div at bounding box center [257, 79] width 64 height 142
click at [259, 73] on div at bounding box center [257, 79] width 64 height 142
click at [228, 32] on div at bounding box center [257, 79] width 64 height 142
click at [228, 29] on div at bounding box center [257, 79] width 64 height 142
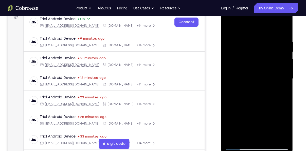
click at [228, 29] on div at bounding box center [257, 79] width 64 height 142
drag, startPoint x: 251, startPoint y: 94, endPoint x: 260, endPoint y: 34, distance: 60.5
click at [260, 34] on div at bounding box center [257, 79] width 64 height 142
click at [282, 139] on div at bounding box center [257, 79] width 64 height 142
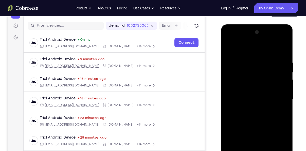
scroll to position [59, 0]
click at [284, 47] on div at bounding box center [257, 99] width 64 height 142
click at [253, 126] on div at bounding box center [257, 99] width 64 height 142
click at [238, 54] on div at bounding box center [257, 99] width 64 height 142
click at [250, 142] on div at bounding box center [257, 99] width 64 height 142
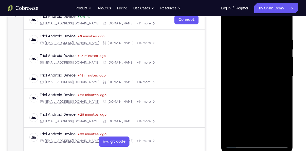
scroll to position [83, 0]
drag, startPoint x: 252, startPoint y: 113, endPoint x: 252, endPoint y: 86, distance: 27.1
click at [252, 86] on div at bounding box center [257, 76] width 64 height 142
drag, startPoint x: 251, startPoint y: 113, endPoint x: 258, endPoint y: 73, distance: 41.3
click at [258, 73] on div at bounding box center [257, 76] width 64 height 142
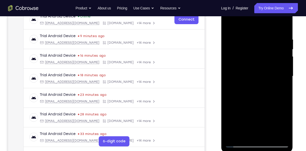
drag, startPoint x: 259, startPoint y: 119, endPoint x: 262, endPoint y: 73, distance: 46.5
click at [262, 73] on div at bounding box center [257, 76] width 64 height 142
click at [237, 102] on div at bounding box center [257, 76] width 64 height 142
drag, startPoint x: 242, startPoint y: 119, endPoint x: 246, endPoint y: 67, distance: 51.9
click at [246, 67] on div at bounding box center [257, 76] width 64 height 142
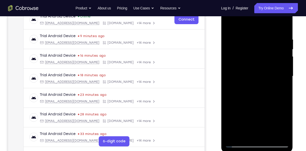
drag, startPoint x: 254, startPoint y: 85, endPoint x: 255, endPoint y: 60, distance: 24.9
click at [255, 60] on div at bounding box center [257, 76] width 64 height 142
click at [265, 89] on div at bounding box center [257, 76] width 64 height 142
click at [273, 53] on div at bounding box center [257, 76] width 64 height 142
click at [256, 91] on div at bounding box center [257, 76] width 64 height 142
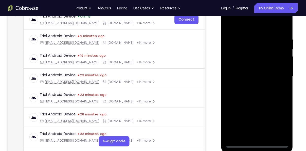
click at [244, 124] on div at bounding box center [257, 76] width 64 height 142
drag, startPoint x: 252, startPoint y: 119, endPoint x: 254, endPoint y: 64, distance: 54.8
click at [254, 64] on div at bounding box center [257, 76] width 64 height 142
drag, startPoint x: 254, startPoint y: 90, endPoint x: 259, endPoint y: 48, distance: 42.6
click at [259, 48] on div at bounding box center [257, 76] width 64 height 142
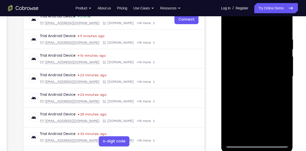
drag, startPoint x: 259, startPoint y: 48, endPoint x: 268, endPoint y: 116, distance: 68.8
click at [268, 116] on div at bounding box center [257, 76] width 64 height 142
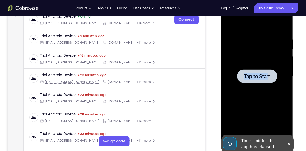
drag, startPoint x: 270, startPoint y: 64, endPoint x: 268, endPoint y: 78, distance: 14.0
click at [268, 78] on div "Tap to Start" at bounding box center [257, 76] width 64 height 142
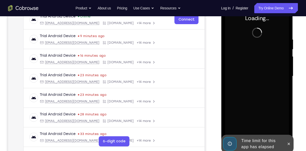
click at [268, 78] on div at bounding box center [257, 76] width 64 height 142
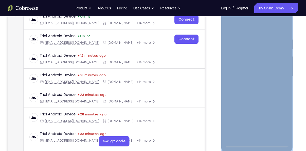
drag, startPoint x: 260, startPoint y: 147, endPoint x: 255, endPoint y: 141, distance: 8.4
click at [255, 141] on div at bounding box center [257, 76] width 72 height 151
click at [255, 141] on div at bounding box center [257, 76] width 64 height 142
click at [261, 142] on div at bounding box center [257, 76] width 64 height 142
click at [279, 124] on div at bounding box center [257, 76] width 64 height 142
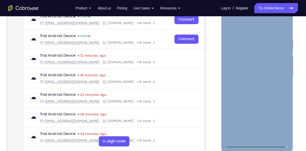
click at [244, 23] on div at bounding box center [257, 76] width 64 height 142
click at [281, 73] on div at bounding box center [257, 76] width 64 height 142
click at [252, 84] on div at bounding box center [257, 76] width 64 height 142
click at [245, 70] on div at bounding box center [257, 76] width 64 height 142
click at [241, 67] on div at bounding box center [257, 76] width 64 height 142
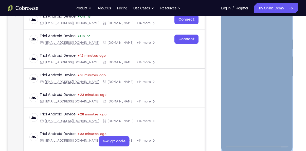
click at [250, 74] on div at bounding box center [257, 76] width 64 height 142
click at [265, 94] on div at bounding box center [257, 76] width 64 height 142
click at [264, 93] on div at bounding box center [257, 76] width 64 height 142
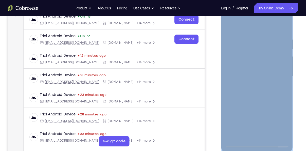
click at [264, 93] on div at bounding box center [257, 76] width 64 height 142
click at [260, 101] on div at bounding box center [257, 76] width 64 height 142
click at [269, 134] on div at bounding box center [257, 76] width 64 height 142
click at [250, 101] on div at bounding box center [257, 76] width 64 height 142
click at [254, 71] on div at bounding box center [257, 76] width 64 height 142
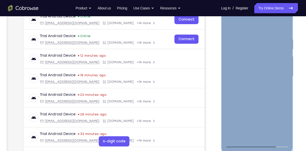
click at [252, 134] on div at bounding box center [257, 76] width 64 height 142
click at [226, 27] on div at bounding box center [257, 76] width 64 height 142
click at [244, 72] on div at bounding box center [257, 76] width 64 height 142
click at [229, 98] on div at bounding box center [257, 76] width 64 height 142
click at [244, 134] on div at bounding box center [257, 76] width 64 height 142
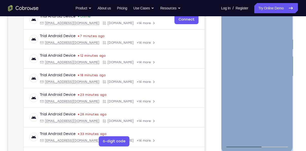
click at [269, 104] on div at bounding box center [257, 76] width 64 height 142
drag, startPoint x: 269, startPoint y: 104, endPoint x: 270, endPoint y: 78, distance: 26.4
click at [270, 78] on div at bounding box center [257, 76] width 64 height 142
click at [279, 84] on div at bounding box center [257, 76] width 64 height 142
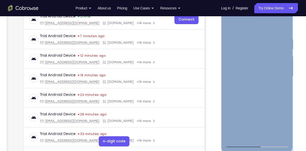
click at [280, 133] on div at bounding box center [257, 76] width 64 height 142
click at [229, 25] on div at bounding box center [257, 76] width 64 height 142
click at [232, 25] on div at bounding box center [257, 76] width 64 height 142
click at [270, 135] on div at bounding box center [257, 76] width 64 height 142
click at [270, 136] on div at bounding box center [257, 76] width 64 height 142
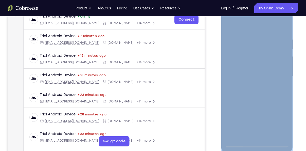
click at [247, 69] on div at bounding box center [257, 76] width 64 height 142
click at [231, 25] on div at bounding box center [257, 76] width 64 height 142
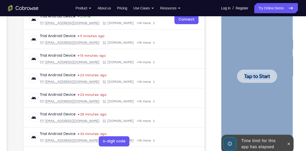
click at [253, 83] on div at bounding box center [257, 76] width 64 height 142
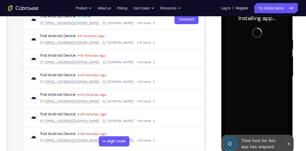
click at [303, 74] on div "Your Support Agent Your Customer Web iOS Android Next Steps We’d be happy to gi…" at bounding box center [153, 101] width 306 height 334
click at [287, 141] on icon at bounding box center [288, 143] width 4 height 4
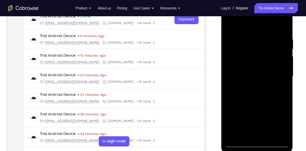
click at [255, 143] on div at bounding box center [257, 76] width 64 height 142
click at [279, 124] on div at bounding box center [257, 76] width 64 height 142
click at [245, 29] on div at bounding box center [257, 76] width 64 height 142
click at [277, 73] on div at bounding box center [257, 76] width 64 height 142
click at [251, 136] on div at bounding box center [257, 76] width 64 height 142
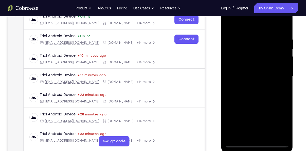
click at [241, 74] on div at bounding box center [257, 76] width 64 height 142
click at [236, 65] on div at bounding box center [257, 76] width 64 height 142
click at [240, 73] on div at bounding box center [257, 76] width 64 height 142
click at [243, 90] on div at bounding box center [257, 76] width 64 height 142
click at [243, 94] on div at bounding box center [257, 76] width 64 height 142
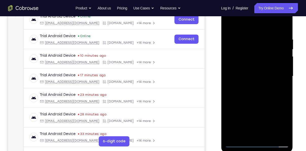
click at [243, 94] on div at bounding box center [257, 76] width 64 height 142
click at [265, 100] on div at bounding box center [257, 76] width 64 height 142
drag, startPoint x: 265, startPoint y: 100, endPoint x: 261, endPoint y: 65, distance: 34.9
click at [261, 65] on div at bounding box center [257, 76] width 64 height 142
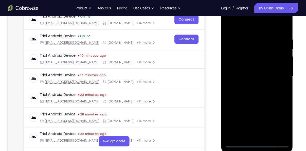
click at [269, 134] on div at bounding box center [257, 76] width 64 height 142
click at [246, 101] on div at bounding box center [257, 76] width 64 height 142
click at [243, 69] on div at bounding box center [257, 76] width 64 height 142
click at [242, 132] on div at bounding box center [257, 76] width 64 height 142
click at [231, 26] on div at bounding box center [257, 76] width 64 height 142
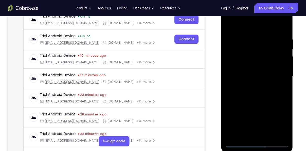
click at [229, 23] on div at bounding box center [257, 76] width 64 height 142
drag, startPoint x: 250, startPoint y: 39, endPoint x: 249, endPoint y: 85, distance: 45.4
click at [249, 85] on div at bounding box center [257, 76] width 64 height 142
drag, startPoint x: 257, startPoint y: 50, endPoint x: 254, endPoint y: 84, distance: 33.3
click at [254, 84] on div at bounding box center [257, 76] width 64 height 142
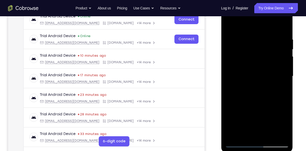
drag, startPoint x: 254, startPoint y: 84, endPoint x: 253, endPoint y: 62, distance: 21.8
click at [253, 62] on div at bounding box center [257, 76] width 64 height 142
drag, startPoint x: 242, startPoint y: 65, endPoint x: 253, endPoint y: 118, distance: 53.9
click at [253, 118] on div at bounding box center [257, 76] width 64 height 142
click at [264, 34] on div at bounding box center [257, 76] width 64 height 142
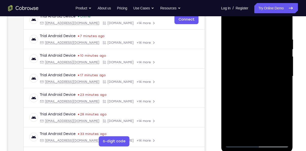
click at [283, 29] on div at bounding box center [257, 76] width 64 height 142
drag, startPoint x: 245, startPoint y: 76, endPoint x: 249, endPoint y: 117, distance: 41.6
click at [249, 117] on div at bounding box center [257, 76] width 64 height 142
drag, startPoint x: 255, startPoint y: 48, endPoint x: 257, endPoint y: 89, distance: 41.9
click at [257, 89] on div at bounding box center [257, 76] width 64 height 142
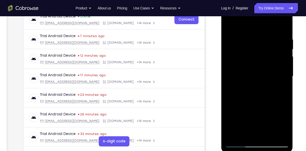
click at [268, 136] on div at bounding box center [257, 76] width 64 height 142
click at [251, 70] on div at bounding box center [257, 76] width 64 height 142
click at [229, 25] on div at bounding box center [257, 76] width 64 height 142
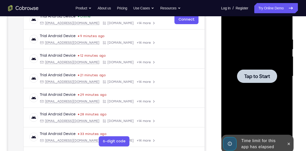
click at [244, 67] on div at bounding box center [257, 76] width 64 height 142
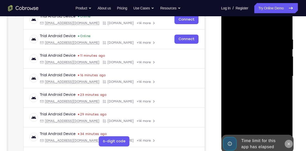
click at [289, 143] on icon at bounding box center [288, 143] width 4 height 4
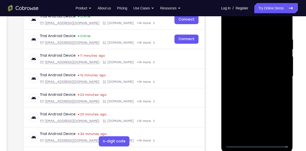
click at [256, 143] on div at bounding box center [257, 76] width 64 height 142
click at [276, 117] on div at bounding box center [257, 76] width 64 height 142
click at [239, 31] on div at bounding box center [257, 76] width 64 height 142
click at [279, 74] on div at bounding box center [257, 76] width 64 height 142
click at [250, 85] on div at bounding box center [257, 76] width 64 height 142
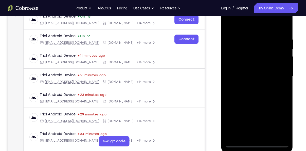
click at [248, 86] on div at bounding box center [257, 76] width 64 height 142
click at [251, 85] on div at bounding box center [257, 76] width 64 height 142
click at [244, 73] on div at bounding box center [257, 76] width 64 height 142
click at [240, 66] on div at bounding box center [257, 76] width 64 height 142
click at [247, 79] on div at bounding box center [257, 76] width 64 height 142
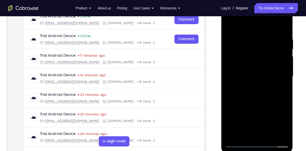
click at [259, 92] on div at bounding box center [257, 76] width 64 height 142
click at [270, 100] on div at bounding box center [257, 76] width 64 height 142
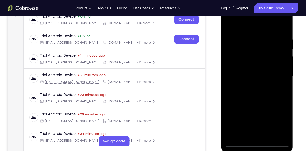
click at [272, 137] on div at bounding box center [257, 76] width 64 height 142
click at [253, 105] on div at bounding box center [257, 76] width 64 height 142
click at [256, 67] on div at bounding box center [257, 76] width 64 height 142
click at [229, 24] on div at bounding box center [257, 76] width 64 height 142
click at [232, 64] on div at bounding box center [257, 76] width 64 height 142
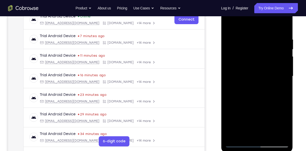
click at [228, 25] on div at bounding box center [257, 76] width 64 height 142
drag, startPoint x: 250, startPoint y: 63, endPoint x: 260, endPoint y: 103, distance: 41.8
click at [260, 103] on div at bounding box center [257, 76] width 64 height 142
click at [229, 26] on div at bounding box center [257, 76] width 64 height 142
click at [247, 64] on div at bounding box center [257, 76] width 64 height 142
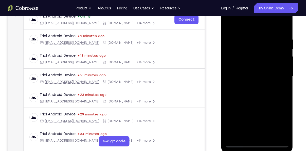
click at [247, 64] on div at bounding box center [257, 76] width 64 height 142
click at [287, 88] on div at bounding box center [257, 76] width 64 height 142
click at [237, 50] on div at bounding box center [257, 76] width 64 height 142
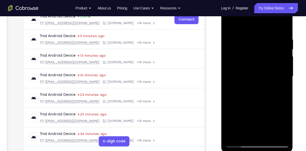
click at [272, 107] on div at bounding box center [257, 76] width 64 height 142
click at [230, 105] on div at bounding box center [257, 76] width 64 height 142
click at [283, 66] on div at bounding box center [257, 76] width 64 height 142
click at [229, 25] on div at bounding box center [257, 76] width 64 height 142
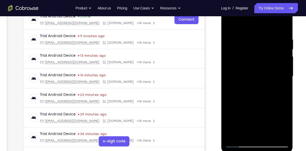
click at [240, 102] on div at bounding box center [257, 76] width 64 height 142
click at [253, 80] on div at bounding box center [257, 76] width 64 height 142
click at [229, 27] on div at bounding box center [257, 76] width 64 height 142
drag, startPoint x: 251, startPoint y: 111, endPoint x: 249, endPoint y: 61, distance: 49.2
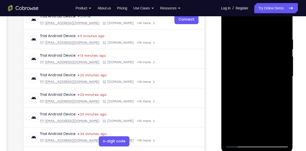
click at [249, 61] on div at bounding box center [257, 76] width 64 height 142
click at [238, 92] on div at bounding box center [257, 76] width 64 height 142
click at [249, 90] on div at bounding box center [257, 76] width 64 height 142
click at [285, 47] on div at bounding box center [257, 76] width 64 height 142
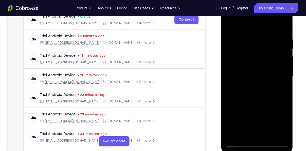
click at [230, 25] on div at bounding box center [257, 76] width 64 height 142
click at [259, 107] on div at bounding box center [257, 76] width 64 height 142
click at [249, 70] on div at bounding box center [257, 76] width 64 height 142
click at [230, 24] on div at bounding box center [257, 76] width 64 height 142
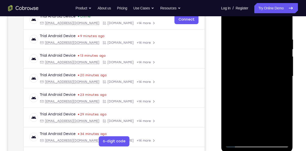
drag, startPoint x: 261, startPoint y: 118, endPoint x: 256, endPoint y: 70, distance: 48.0
click at [256, 70] on div at bounding box center [257, 76] width 64 height 142
drag, startPoint x: 256, startPoint y: 70, endPoint x: 259, endPoint y: 121, distance: 50.8
click at [259, 121] on div at bounding box center [257, 76] width 64 height 142
drag, startPoint x: 258, startPoint y: 45, endPoint x: 266, endPoint y: 93, distance: 49.1
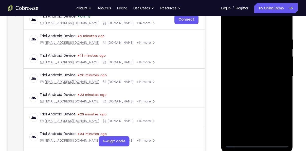
click at [266, 93] on div at bounding box center [257, 76] width 64 height 142
click at [268, 44] on div at bounding box center [257, 76] width 64 height 142
click at [229, 23] on div at bounding box center [257, 76] width 64 height 142
drag, startPoint x: 248, startPoint y: 62, endPoint x: 257, endPoint y: 114, distance: 52.6
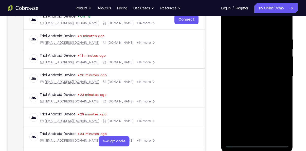
click at [257, 114] on div at bounding box center [257, 76] width 64 height 142
drag, startPoint x: 257, startPoint y: 114, endPoint x: 257, endPoint y: 61, distance: 52.5
click at [257, 61] on div at bounding box center [257, 76] width 64 height 142
drag, startPoint x: 261, startPoint y: 82, endPoint x: 259, endPoint y: 40, distance: 42.4
click at [259, 40] on div at bounding box center [257, 76] width 64 height 142
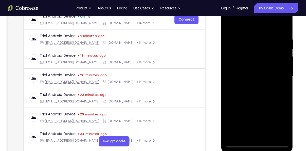
drag, startPoint x: 273, startPoint y: 106, endPoint x: 266, endPoint y: 55, distance: 51.7
click at [266, 55] on div at bounding box center [257, 76] width 64 height 142
click at [286, 77] on div at bounding box center [257, 76] width 64 height 142
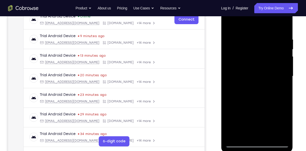
click at [230, 78] on div at bounding box center [257, 76] width 64 height 142
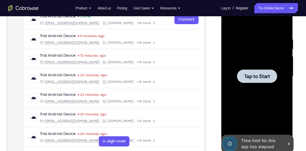
click at [260, 84] on div at bounding box center [257, 76] width 64 height 142
click at [255, 71] on div at bounding box center [257, 75] width 40 height 13
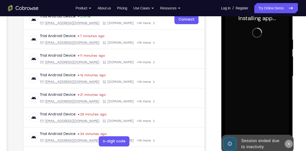
click at [291, 142] on button at bounding box center [288, 143] width 8 height 8
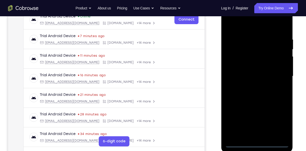
click at [258, 140] on div at bounding box center [257, 76] width 64 height 142
click at [257, 144] on div at bounding box center [257, 76] width 64 height 142
click at [275, 120] on div at bounding box center [257, 76] width 64 height 142
click at [245, 26] on div at bounding box center [257, 76] width 64 height 142
click at [276, 72] on div at bounding box center [257, 76] width 64 height 142
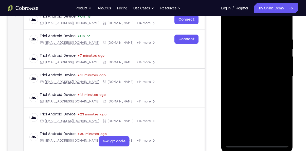
click at [252, 88] on div at bounding box center [257, 76] width 64 height 142
click at [248, 77] on div at bounding box center [257, 76] width 64 height 142
click at [256, 64] on div at bounding box center [257, 76] width 64 height 142
click at [253, 75] on div at bounding box center [257, 76] width 64 height 142
click at [250, 94] on div at bounding box center [257, 76] width 64 height 142
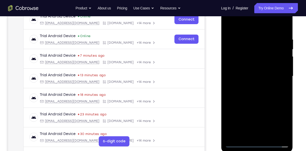
click at [255, 86] on div at bounding box center [257, 76] width 64 height 142
click at [255, 88] on div at bounding box center [257, 76] width 64 height 142
click at [254, 81] on div at bounding box center [257, 76] width 64 height 142
click at [265, 97] on div at bounding box center [257, 76] width 64 height 142
click at [268, 134] on div at bounding box center [257, 76] width 64 height 142
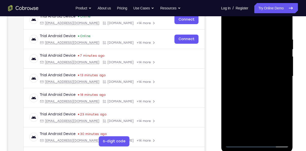
click at [258, 103] on div at bounding box center [257, 76] width 64 height 142
click at [251, 67] on div at bounding box center [257, 76] width 64 height 142
click at [248, 23] on div at bounding box center [257, 76] width 64 height 142
click at [267, 75] on div at bounding box center [257, 76] width 64 height 142
click at [281, 73] on div at bounding box center [257, 76] width 64 height 142
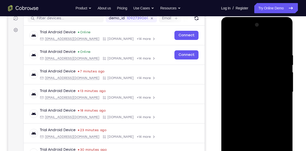
scroll to position [66, 0]
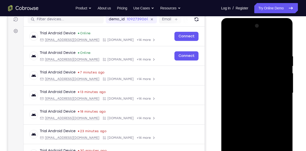
click at [281, 73] on div at bounding box center [257, 93] width 64 height 142
click at [283, 53] on div at bounding box center [257, 93] width 64 height 142
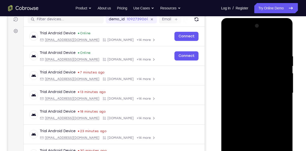
click at [283, 53] on div at bounding box center [257, 93] width 64 height 142
click at [282, 55] on div at bounding box center [257, 93] width 64 height 142
click at [280, 44] on div at bounding box center [257, 93] width 64 height 142
click at [281, 55] on div at bounding box center [257, 93] width 64 height 142
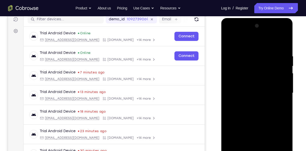
click at [281, 55] on div at bounding box center [257, 93] width 64 height 142
click at [282, 44] on div at bounding box center [257, 93] width 64 height 142
drag, startPoint x: 267, startPoint y: 110, endPoint x: 276, endPoint y: 54, distance: 57.0
click at [276, 54] on div at bounding box center [257, 93] width 64 height 142
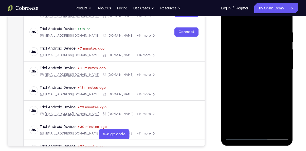
scroll to position [90, 0]
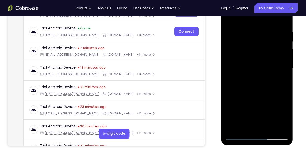
click at [230, 124] on div at bounding box center [257, 68] width 64 height 142
click at [231, 128] on div at bounding box center [257, 68] width 64 height 142
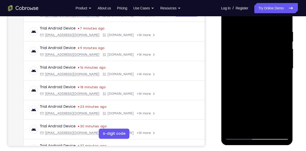
click at [253, 69] on div at bounding box center [257, 68] width 64 height 142
drag, startPoint x: 254, startPoint y: 97, endPoint x: 255, endPoint y: 119, distance: 22.3
click at [255, 119] on div at bounding box center [257, 68] width 64 height 142
drag, startPoint x: 275, startPoint y: 95, endPoint x: 275, endPoint y: 63, distance: 31.7
click at [275, 63] on div at bounding box center [257, 68] width 64 height 142
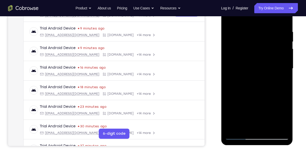
drag, startPoint x: 263, startPoint y: 93, endPoint x: 271, endPoint y: 21, distance: 72.7
click at [271, 21] on div at bounding box center [257, 68] width 64 height 142
drag, startPoint x: 265, startPoint y: 42, endPoint x: 262, endPoint y: 83, distance: 40.4
click at [262, 83] on div at bounding box center [257, 68] width 64 height 142
click at [229, 32] on div at bounding box center [257, 68] width 64 height 142
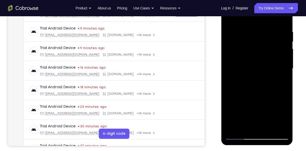
click at [278, 36] on div at bounding box center [257, 68] width 64 height 142
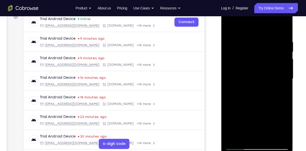
scroll to position [79, 0]
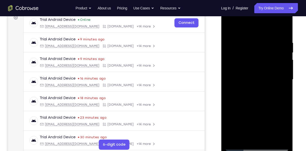
click at [231, 42] on div at bounding box center [257, 79] width 64 height 142
click at [285, 93] on div at bounding box center [257, 79] width 64 height 142
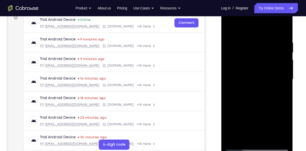
click at [285, 93] on div at bounding box center [257, 79] width 64 height 142
drag, startPoint x: 262, startPoint y: 111, endPoint x: 263, endPoint y: 60, distance: 51.7
click at [263, 60] on div at bounding box center [257, 79] width 64 height 142
click at [268, 138] on div at bounding box center [257, 79] width 64 height 142
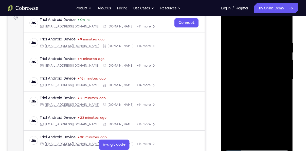
click at [258, 74] on div at bounding box center [257, 79] width 64 height 142
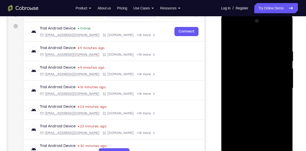
click at [240, 61] on div at bounding box center [257, 88] width 64 height 142
click at [253, 106] on div at bounding box center [257, 88] width 64 height 142
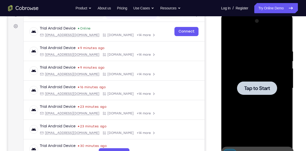
click at [256, 83] on div at bounding box center [257, 87] width 40 height 13
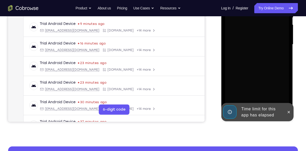
scroll to position [115, 0]
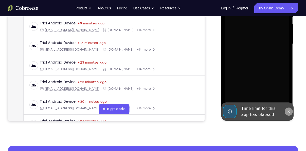
click at [290, 112] on icon at bounding box center [288, 111] width 4 height 4
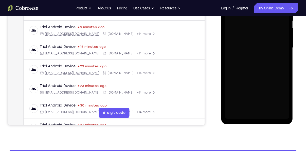
scroll to position [112, 0]
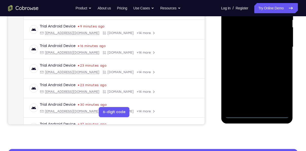
click at [256, 117] on div at bounding box center [257, 47] width 64 height 142
click at [279, 92] on div at bounding box center [257, 47] width 64 height 142
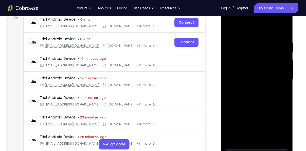
scroll to position [79, 0]
click at [242, 29] on div at bounding box center [257, 80] width 64 height 142
click at [280, 81] on div at bounding box center [257, 80] width 64 height 142
click at [260, 139] on div at bounding box center [257, 80] width 64 height 142
click at [251, 77] on div at bounding box center [257, 80] width 64 height 142
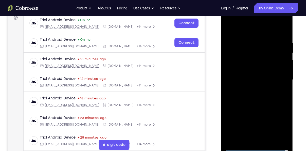
click at [237, 67] on div at bounding box center [257, 80] width 64 height 142
click at [245, 82] on div at bounding box center [257, 80] width 64 height 142
click at [251, 97] on div at bounding box center [257, 80] width 64 height 142
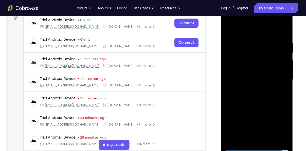
click at [253, 79] on div at bounding box center [257, 80] width 64 height 142
click at [257, 59] on div at bounding box center [257, 80] width 64 height 142
click at [259, 103] on div at bounding box center [257, 80] width 64 height 142
click at [268, 140] on div at bounding box center [257, 80] width 64 height 142
click at [259, 105] on div at bounding box center [257, 80] width 64 height 142
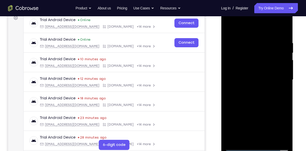
click at [232, 28] on div at bounding box center [257, 80] width 64 height 142
click at [267, 137] on div at bounding box center [257, 80] width 64 height 142
click at [252, 76] on div at bounding box center [257, 80] width 64 height 142
click at [245, 95] on div at bounding box center [257, 80] width 64 height 142
click at [253, 97] on div at bounding box center [257, 80] width 64 height 142
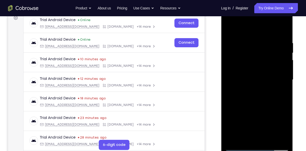
click at [229, 29] on div at bounding box center [257, 80] width 64 height 142
click at [231, 29] on div at bounding box center [257, 80] width 64 height 142
drag, startPoint x: 246, startPoint y: 55, endPoint x: 253, endPoint y: 93, distance: 38.5
click at [253, 93] on div at bounding box center [257, 80] width 64 height 142
click at [282, 46] on div at bounding box center [257, 80] width 64 height 142
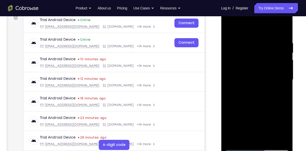
click at [277, 74] on div at bounding box center [257, 80] width 64 height 142
click at [227, 69] on div at bounding box center [257, 80] width 64 height 142
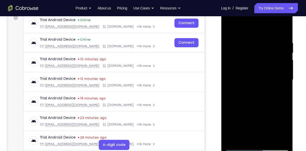
click at [277, 31] on div at bounding box center [257, 80] width 64 height 142
click at [270, 44] on div at bounding box center [257, 80] width 64 height 142
click at [230, 63] on div at bounding box center [257, 80] width 64 height 142
click at [233, 53] on div at bounding box center [257, 80] width 64 height 142
click at [282, 29] on div at bounding box center [257, 80] width 64 height 142
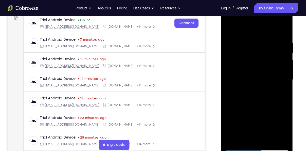
click at [271, 138] on div at bounding box center [257, 80] width 64 height 142
click at [248, 72] on div at bounding box center [257, 80] width 64 height 142
click at [228, 29] on div at bounding box center [257, 80] width 64 height 142
click at [245, 75] on div at bounding box center [257, 80] width 64 height 142
click at [229, 26] on div at bounding box center [257, 80] width 64 height 142
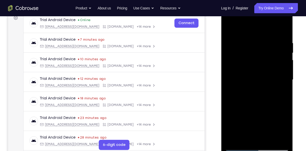
click at [267, 43] on div at bounding box center [257, 80] width 64 height 142
click at [261, 59] on div at bounding box center [257, 80] width 64 height 142
click at [229, 29] on div at bounding box center [257, 80] width 64 height 142
drag, startPoint x: 231, startPoint y: 80, endPoint x: 236, endPoint y: 55, distance: 25.9
click at [236, 55] on div at bounding box center [257, 80] width 64 height 142
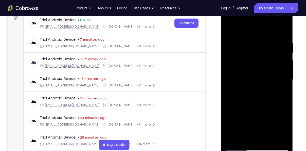
drag, startPoint x: 248, startPoint y: 55, endPoint x: 247, endPoint y: 92, distance: 36.8
click at [247, 92] on div at bounding box center [257, 80] width 64 height 142
click at [244, 47] on div at bounding box center [257, 80] width 64 height 142
click at [283, 137] on div at bounding box center [257, 80] width 64 height 142
click at [285, 31] on div at bounding box center [257, 80] width 64 height 142
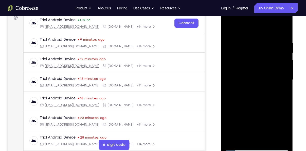
click at [234, 137] on div at bounding box center [257, 80] width 64 height 142
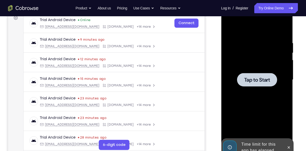
click at [268, 76] on div at bounding box center [257, 79] width 40 height 13
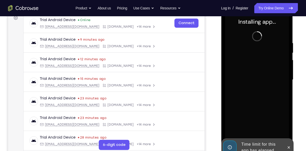
scroll to position [94, 0]
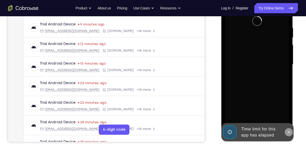
click at [289, 132] on icon at bounding box center [289, 132] width 2 height 2
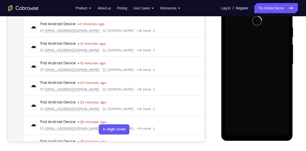
scroll to position [95, 0]
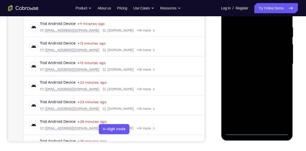
click at [256, 131] on div at bounding box center [257, 64] width 64 height 142
click at [280, 108] on div at bounding box center [257, 64] width 64 height 142
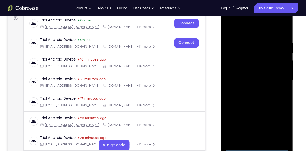
scroll to position [79, 0]
click at [243, 32] on div at bounding box center [257, 80] width 64 height 142
click at [278, 76] on div at bounding box center [257, 80] width 64 height 142
click at [253, 89] on div at bounding box center [257, 80] width 64 height 142
click at [240, 71] on div at bounding box center [257, 80] width 64 height 142
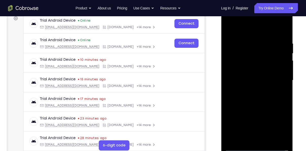
click at [240, 71] on div at bounding box center [257, 80] width 64 height 142
click at [243, 77] on div at bounding box center [257, 80] width 64 height 142
click at [245, 96] on div at bounding box center [257, 80] width 64 height 142
click at [249, 102] on div at bounding box center [257, 80] width 64 height 142
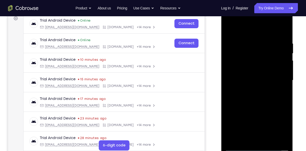
click at [247, 43] on div at bounding box center [257, 80] width 64 height 142
click at [278, 77] on div at bounding box center [257, 80] width 64 height 142
click at [276, 139] on div at bounding box center [257, 80] width 64 height 142
click at [283, 32] on div at bounding box center [257, 80] width 64 height 142
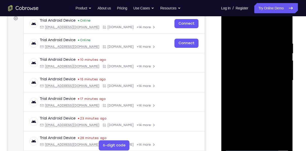
click at [263, 39] on div at bounding box center [257, 80] width 64 height 142
click at [277, 105] on div at bounding box center [257, 80] width 64 height 142
click at [278, 140] on div at bounding box center [257, 80] width 64 height 142
click at [280, 109] on div at bounding box center [257, 80] width 64 height 142
click at [275, 137] on div at bounding box center [257, 80] width 64 height 142
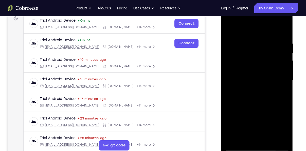
click at [283, 31] on div at bounding box center [257, 80] width 64 height 142
drag, startPoint x: 267, startPoint y: 58, endPoint x: 269, endPoint y: 95, distance: 36.6
click at [269, 95] on div at bounding box center [257, 80] width 64 height 142
click at [267, 139] on div at bounding box center [257, 80] width 64 height 142
click at [253, 106] on div at bounding box center [257, 80] width 64 height 142
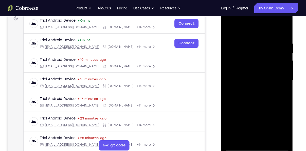
click at [241, 71] on div at bounding box center [257, 80] width 64 height 142
click at [229, 29] on div at bounding box center [257, 80] width 64 height 142
click at [247, 120] on div at bounding box center [257, 80] width 64 height 142
click at [230, 29] on div at bounding box center [257, 80] width 64 height 142
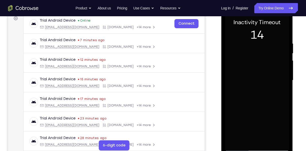
click at [252, 68] on div at bounding box center [257, 80] width 64 height 142
drag, startPoint x: 250, startPoint y: 67, endPoint x: 256, endPoint y: 111, distance: 43.5
click at [256, 111] on div at bounding box center [257, 80] width 64 height 142
drag, startPoint x: 257, startPoint y: 63, endPoint x: 262, endPoint y: 102, distance: 39.2
click at [262, 102] on div at bounding box center [257, 80] width 64 height 142
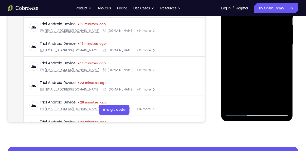
scroll to position [115, 0]
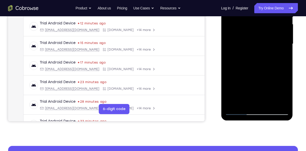
click at [242, 112] on div at bounding box center [257, 44] width 64 height 142
click at [239, 112] on div at bounding box center [257, 44] width 64 height 142
click at [249, 31] on div at bounding box center [257, 44] width 64 height 142
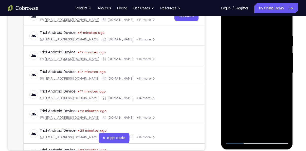
scroll to position [86, 0]
click at [248, 25] on div at bounding box center [257, 73] width 64 height 142
click at [228, 21] on div at bounding box center [257, 73] width 64 height 142
click at [230, 24] on div at bounding box center [257, 73] width 64 height 142
click at [242, 123] on div at bounding box center [257, 73] width 64 height 142
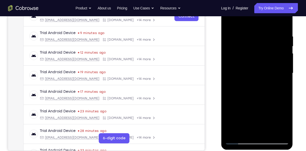
click at [231, 22] on div at bounding box center [257, 73] width 64 height 142
click at [247, 66] on div at bounding box center [257, 73] width 64 height 142
click at [238, 140] on div at bounding box center [257, 73] width 64 height 142
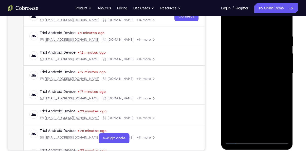
click at [232, 21] on div at bounding box center [257, 73] width 64 height 142
click at [248, 33] on div at bounding box center [257, 73] width 64 height 142
click at [277, 132] on div at bounding box center [257, 73] width 64 height 142
click at [280, 97] on div at bounding box center [257, 73] width 64 height 142
click at [275, 129] on div at bounding box center [257, 73] width 64 height 142
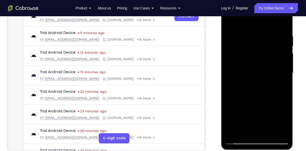
click at [275, 129] on div at bounding box center [257, 73] width 64 height 142
click at [285, 97] on div at bounding box center [257, 73] width 64 height 142
click at [281, 46] on div at bounding box center [257, 73] width 64 height 142
click at [283, 25] on div at bounding box center [257, 73] width 64 height 142
click at [269, 130] on div at bounding box center [257, 73] width 64 height 142
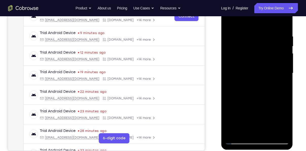
click at [253, 67] on div at bounding box center [257, 73] width 64 height 142
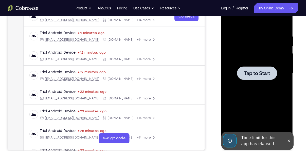
click at [253, 68] on div at bounding box center [257, 72] width 40 height 13
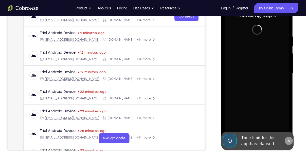
click at [288, 139] on icon at bounding box center [289, 140] width 2 height 2
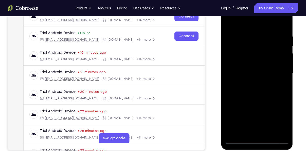
click at [258, 139] on div at bounding box center [257, 73] width 64 height 142
click at [281, 120] on div at bounding box center [257, 73] width 64 height 142
click at [244, 25] on div at bounding box center [257, 73] width 64 height 142
click at [279, 69] on div at bounding box center [257, 73] width 64 height 142
click at [251, 82] on div at bounding box center [257, 73] width 64 height 142
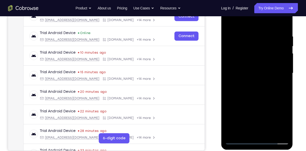
click at [250, 66] on div at bounding box center [257, 73] width 64 height 142
click at [249, 65] on div at bounding box center [257, 73] width 64 height 142
click at [249, 70] on div at bounding box center [257, 73] width 64 height 142
click at [248, 85] on div at bounding box center [257, 73] width 64 height 142
click at [247, 90] on div at bounding box center [257, 73] width 64 height 142
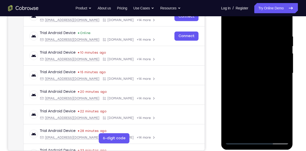
click at [247, 73] on div at bounding box center [257, 73] width 64 height 142
click at [247, 88] on div at bounding box center [257, 73] width 64 height 142
click at [255, 98] on div at bounding box center [257, 73] width 64 height 142
click at [269, 133] on div at bounding box center [257, 73] width 64 height 142
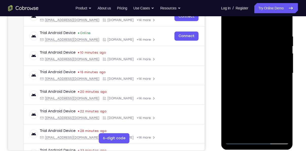
click at [258, 69] on div at bounding box center [257, 73] width 64 height 142
click at [259, 96] on div at bounding box center [257, 73] width 64 height 142
click at [255, 65] on div at bounding box center [257, 73] width 64 height 142
click at [229, 21] on div at bounding box center [257, 73] width 64 height 142
click at [241, 66] on div at bounding box center [257, 73] width 64 height 142
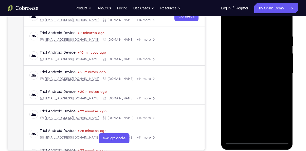
click at [243, 22] on div at bounding box center [257, 73] width 64 height 142
drag, startPoint x: 248, startPoint y: 114, endPoint x: 250, endPoint y: 87, distance: 26.9
click at [250, 87] on div at bounding box center [257, 73] width 64 height 142
click at [238, 93] on div at bounding box center [257, 73] width 64 height 142
drag, startPoint x: 254, startPoint y: 70, endPoint x: 254, endPoint y: 100, distance: 29.9
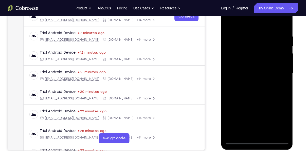
click at [254, 100] on div at bounding box center [257, 73] width 64 height 142
click at [231, 22] on div at bounding box center [257, 73] width 64 height 142
click at [238, 116] on div at bounding box center [257, 73] width 64 height 142
click at [229, 21] on div at bounding box center [257, 73] width 64 height 142
click at [268, 134] on div at bounding box center [257, 73] width 64 height 142
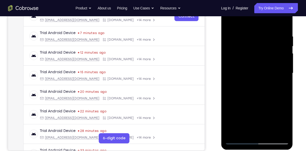
click at [257, 64] on div at bounding box center [257, 73] width 64 height 142
click at [228, 22] on div at bounding box center [257, 73] width 64 height 142
click at [249, 34] on div at bounding box center [257, 73] width 64 height 142
click at [273, 45] on div at bounding box center [257, 73] width 64 height 142
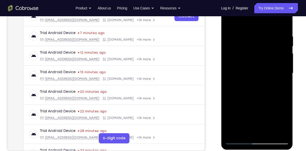
click at [273, 45] on div at bounding box center [257, 73] width 64 height 142
click at [260, 104] on div at bounding box center [257, 73] width 64 height 142
click at [282, 47] on div at bounding box center [257, 73] width 64 height 142
click at [284, 25] on div at bounding box center [257, 73] width 64 height 142
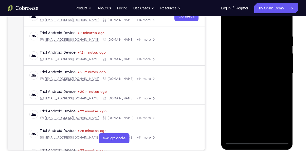
drag, startPoint x: 273, startPoint y: 35, endPoint x: 232, endPoint y: 34, distance: 40.3
click at [232, 34] on div at bounding box center [257, 73] width 64 height 142
drag, startPoint x: 263, startPoint y: 40, endPoint x: 227, endPoint y: 44, distance: 36.0
click at [227, 44] on div at bounding box center [257, 73] width 64 height 142
click at [281, 134] on div at bounding box center [257, 73] width 64 height 142
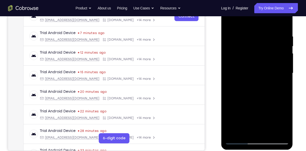
click at [280, 93] on div at bounding box center [257, 73] width 64 height 142
drag, startPoint x: 257, startPoint y: 80, endPoint x: 257, endPoint y: 39, distance: 41.3
click at [257, 39] on div at bounding box center [257, 73] width 64 height 142
drag, startPoint x: 253, startPoint y: 95, endPoint x: 256, endPoint y: 50, distance: 44.7
click at [256, 50] on div at bounding box center [257, 73] width 64 height 142
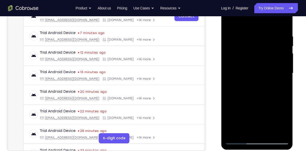
drag, startPoint x: 254, startPoint y: 113, endPoint x: 254, endPoint y: 54, distance: 58.3
click at [254, 54] on div at bounding box center [257, 73] width 64 height 142
click at [232, 133] on div at bounding box center [257, 73] width 64 height 142
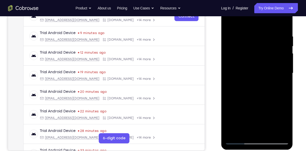
click at [232, 133] on div at bounding box center [257, 73] width 64 height 142
drag, startPoint x: 262, startPoint y: 84, endPoint x: 262, endPoint y: 107, distance: 23.8
click at [262, 107] on div at bounding box center [257, 73] width 64 height 142
drag, startPoint x: 261, startPoint y: 80, endPoint x: 262, endPoint y: 111, distance: 30.4
click at [262, 111] on div at bounding box center [257, 73] width 64 height 142
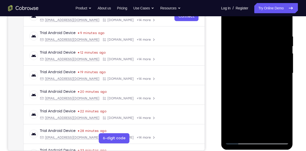
click at [267, 132] on div at bounding box center [257, 73] width 64 height 142
click at [258, 70] on div at bounding box center [257, 73] width 64 height 142
click at [230, 24] on div at bounding box center [257, 73] width 64 height 142
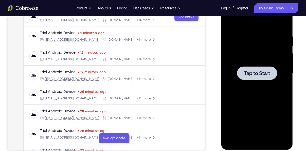
click at [247, 74] on span "Tap to Start" at bounding box center [257, 72] width 26 height 5
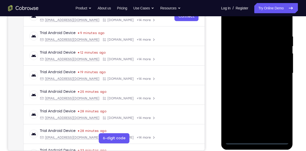
click at [255, 137] on div at bounding box center [257, 73] width 64 height 142
click at [257, 141] on div at bounding box center [257, 73] width 64 height 142
click at [279, 118] on div at bounding box center [257, 73] width 64 height 142
click at [248, 23] on div at bounding box center [257, 73] width 64 height 142
click at [282, 73] on div at bounding box center [257, 73] width 64 height 142
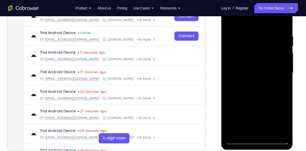
click at [252, 81] on div at bounding box center [257, 73] width 64 height 142
click at [240, 70] on div at bounding box center [257, 73] width 64 height 142
click at [237, 65] on div at bounding box center [257, 73] width 64 height 142
click at [238, 73] on div at bounding box center [257, 73] width 64 height 142
click at [237, 94] on div at bounding box center [257, 73] width 64 height 142
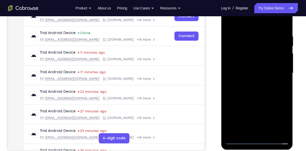
click at [249, 92] on div at bounding box center [257, 73] width 64 height 142
click at [252, 88] on div at bounding box center [257, 73] width 64 height 142
click at [261, 97] on div at bounding box center [257, 73] width 64 height 142
click at [287, 91] on div at bounding box center [257, 73] width 64 height 142
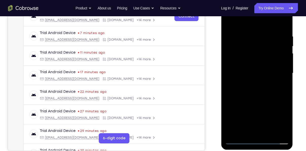
drag, startPoint x: 267, startPoint y: 103, endPoint x: 268, endPoint y: 60, distance: 43.4
click at [268, 60] on div at bounding box center [257, 73] width 64 height 142
click at [267, 134] on div at bounding box center [257, 73] width 64 height 142
click at [255, 102] on div at bounding box center [257, 73] width 64 height 142
click at [246, 60] on div at bounding box center [257, 73] width 64 height 142
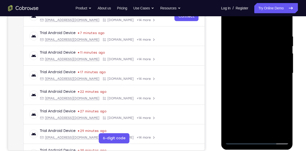
click at [229, 22] on div at bounding box center [257, 73] width 64 height 142
click at [255, 63] on div at bounding box center [257, 73] width 64 height 142
click at [229, 25] on div at bounding box center [257, 73] width 64 height 142
click at [244, 65] on div at bounding box center [257, 73] width 64 height 142
click at [228, 23] on div at bounding box center [257, 73] width 64 height 142
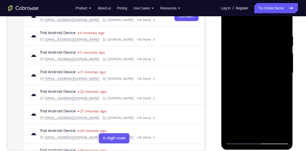
click at [246, 67] on div at bounding box center [257, 73] width 64 height 142
click at [229, 25] on div at bounding box center [257, 73] width 64 height 142
click at [244, 61] on div at bounding box center [257, 73] width 64 height 142
click at [229, 23] on div at bounding box center [257, 73] width 64 height 142
click at [230, 23] on div at bounding box center [257, 73] width 64 height 142
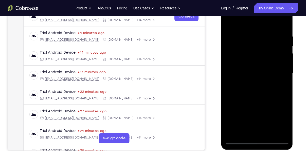
drag, startPoint x: 248, startPoint y: 62, endPoint x: 253, endPoint y: 104, distance: 42.8
click at [253, 104] on div at bounding box center [257, 73] width 64 height 142
drag, startPoint x: 258, startPoint y: 60, endPoint x: 258, endPoint y: 95, distance: 34.7
click at [258, 95] on div at bounding box center [257, 73] width 64 height 142
drag, startPoint x: 274, startPoint y: 107, endPoint x: 275, endPoint y: 72, distance: 35.3
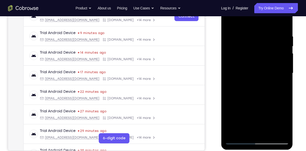
click at [275, 72] on div at bounding box center [257, 73] width 64 height 142
click at [267, 131] on div at bounding box center [257, 73] width 64 height 142
click at [243, 64] on div at bounding box center [257, 73] width 64 height 142
click at [228, 23] on div at bounding box center [257, 73] width 64 height 142
